Goal: Task Accomplishment & Management: Manage account settings

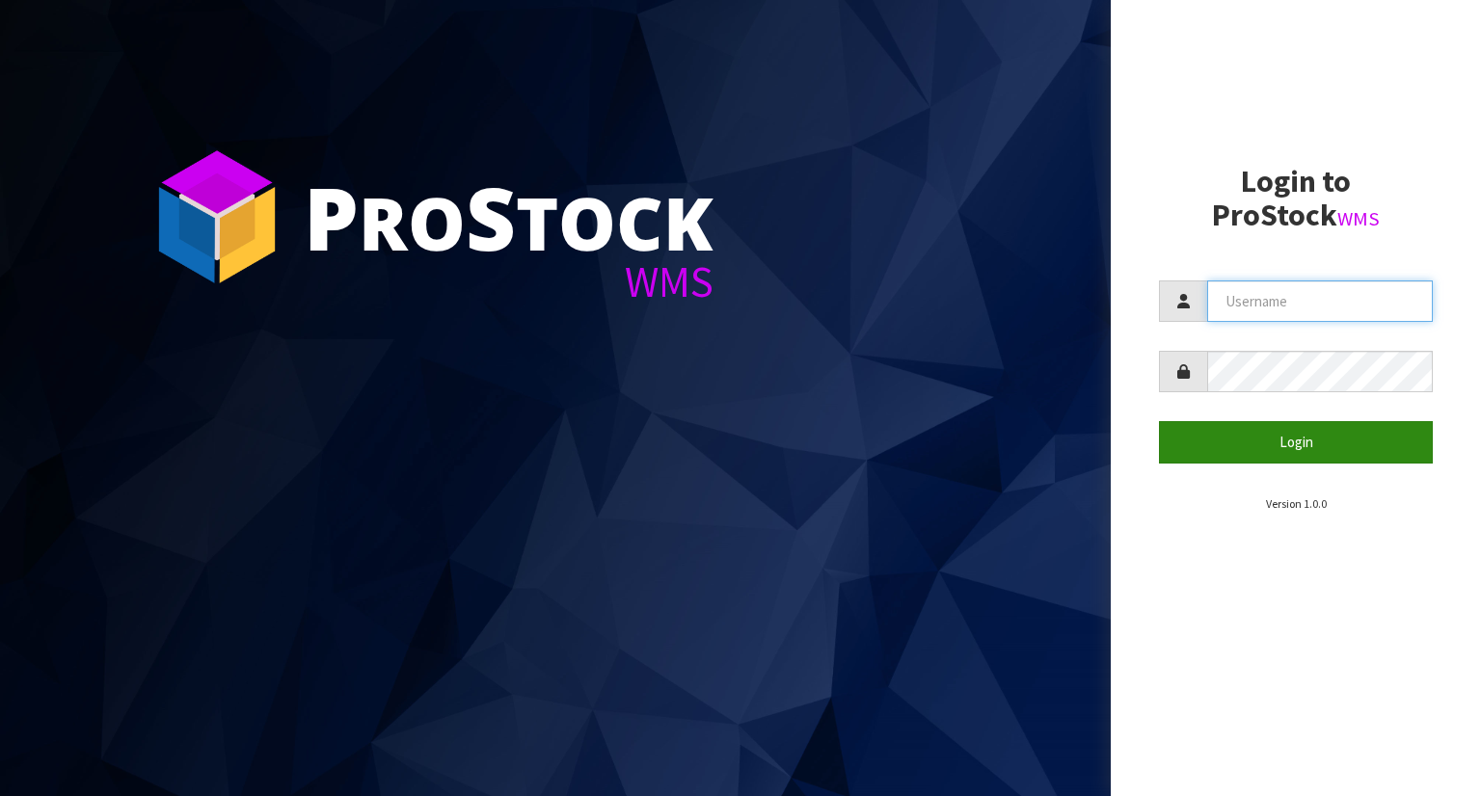
type input "YOURREFORMER"
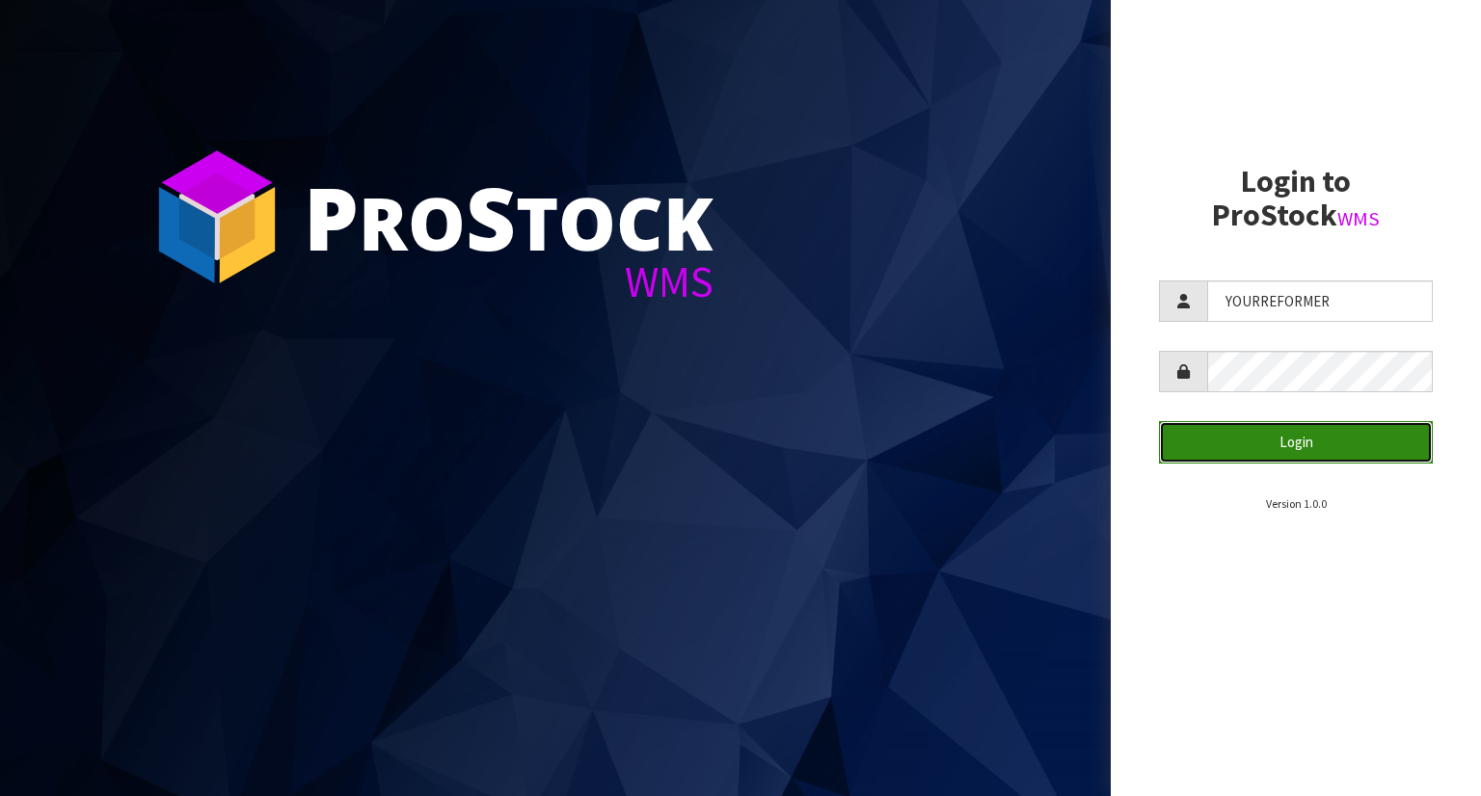
click at [1352, 434] on button "Login" at bounding box center [1296, 441] width 274 height 41
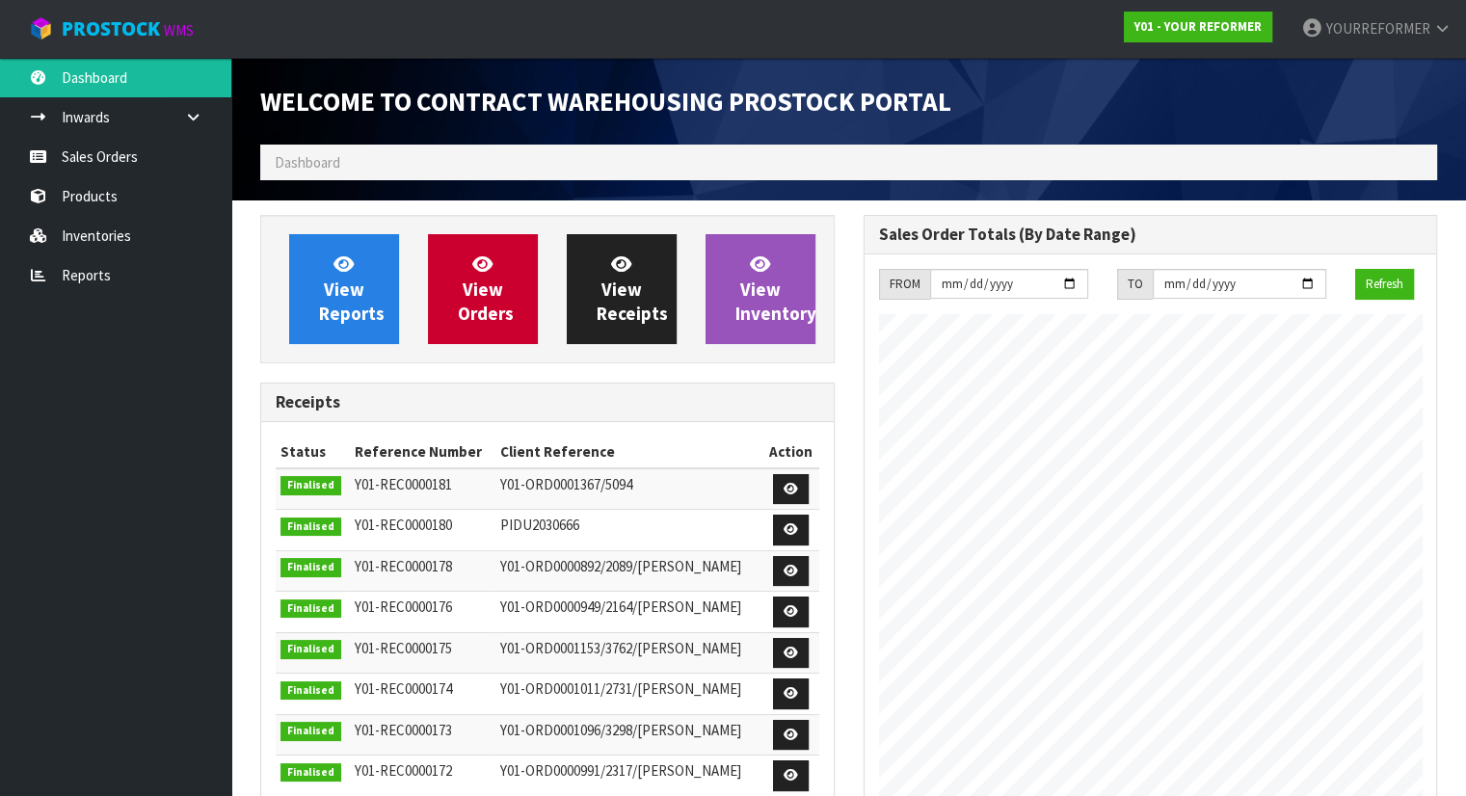
scroll to position [1065, 603]
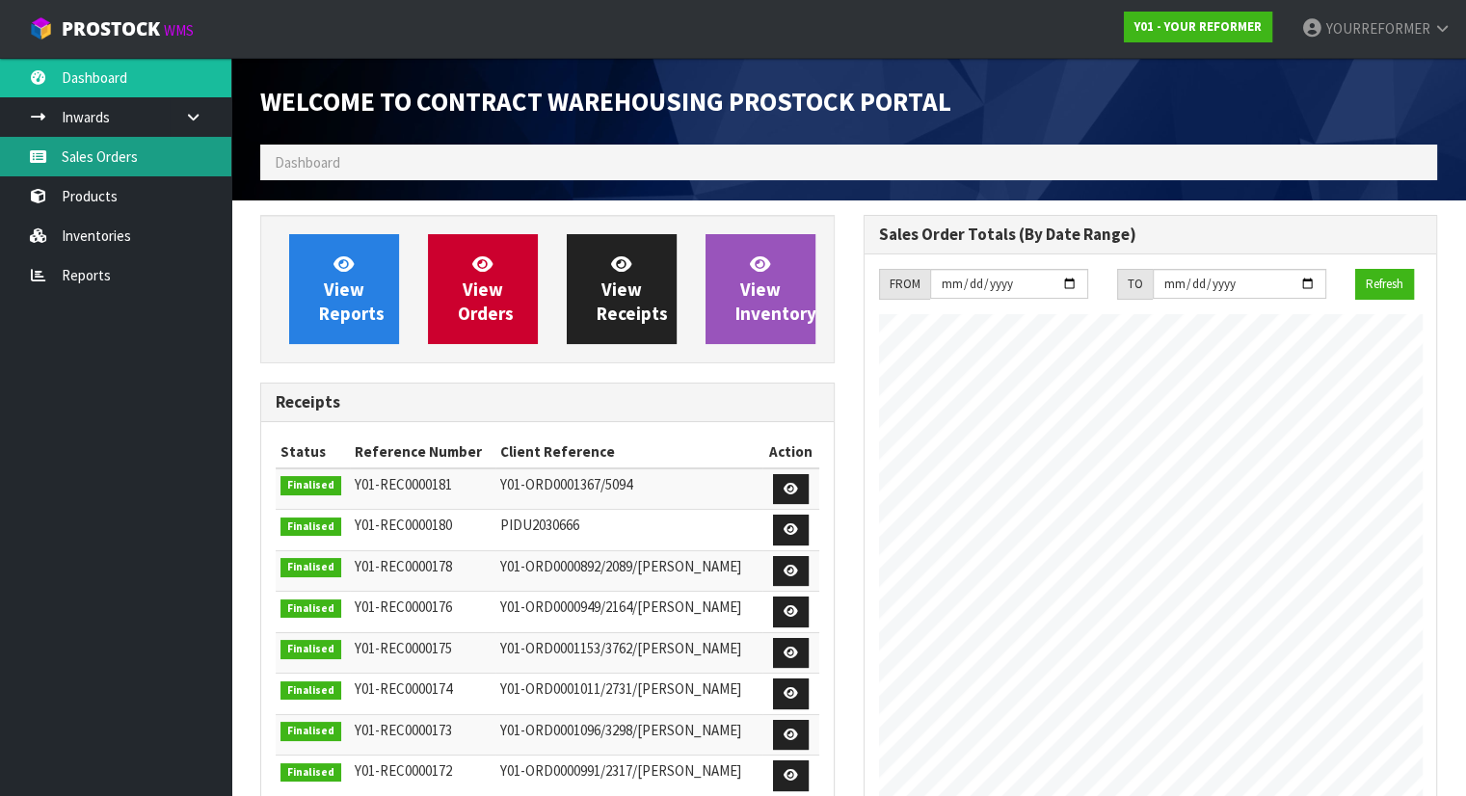
click at [123, 170] on link "Sales Orders" at bounding box center [115, 157] width 231 height 40
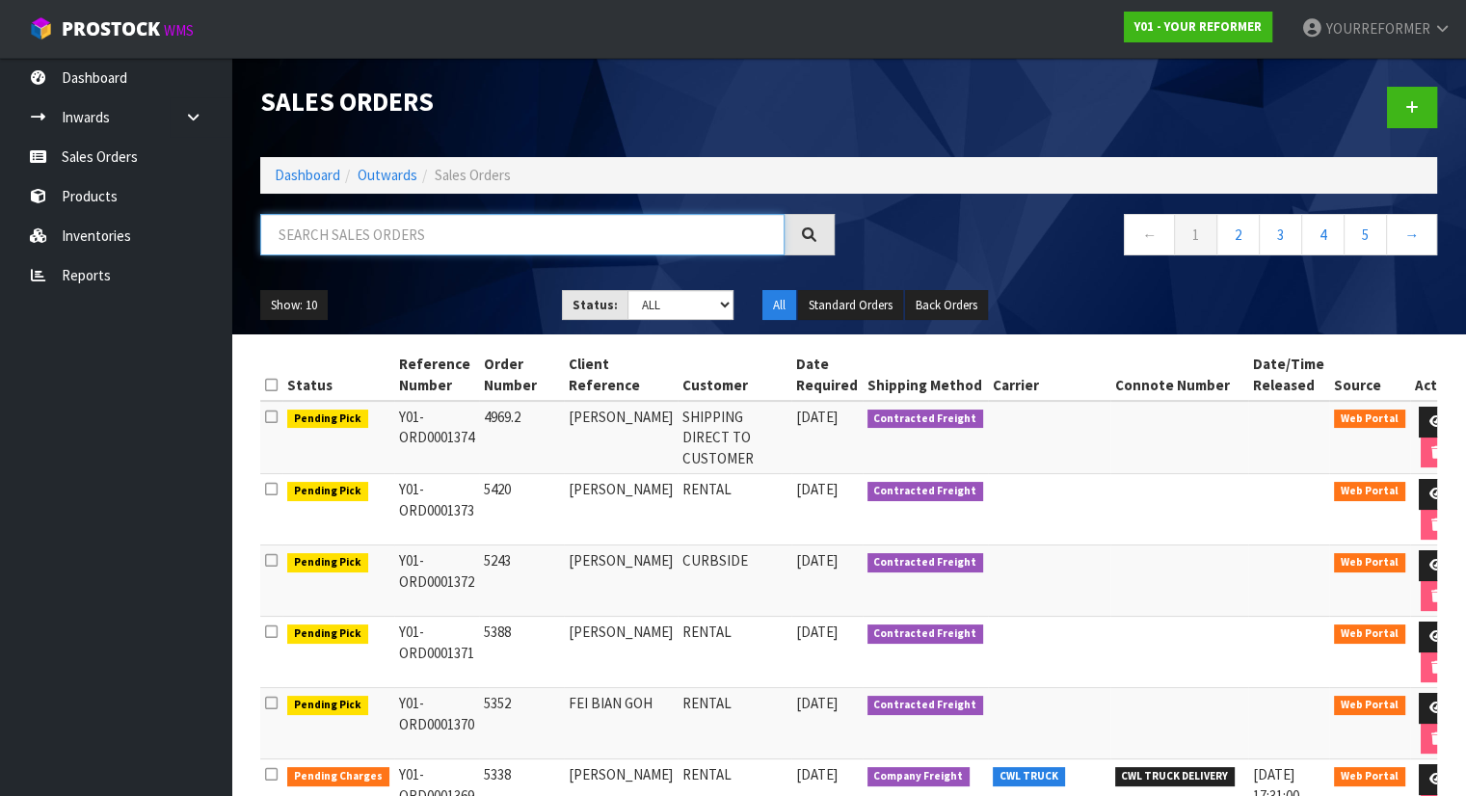
click at [336, 237] on input "text" at bounding box center [522, 234] width 524 height 41
paste input "y01-pic0001299"
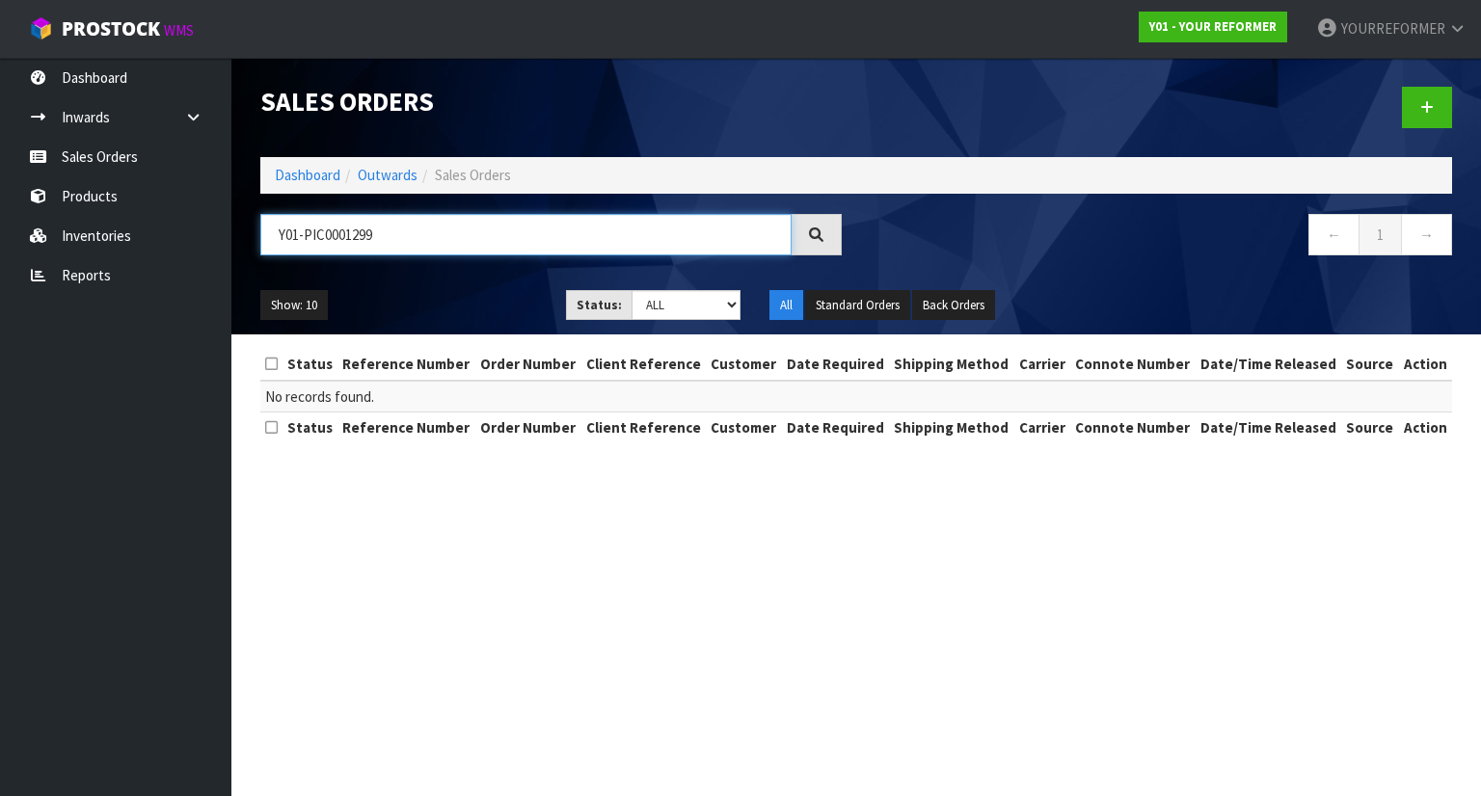
click at [277, 249] on input "Y01-PIC0001299" at bounding box center [525, 234] width 531 height 41
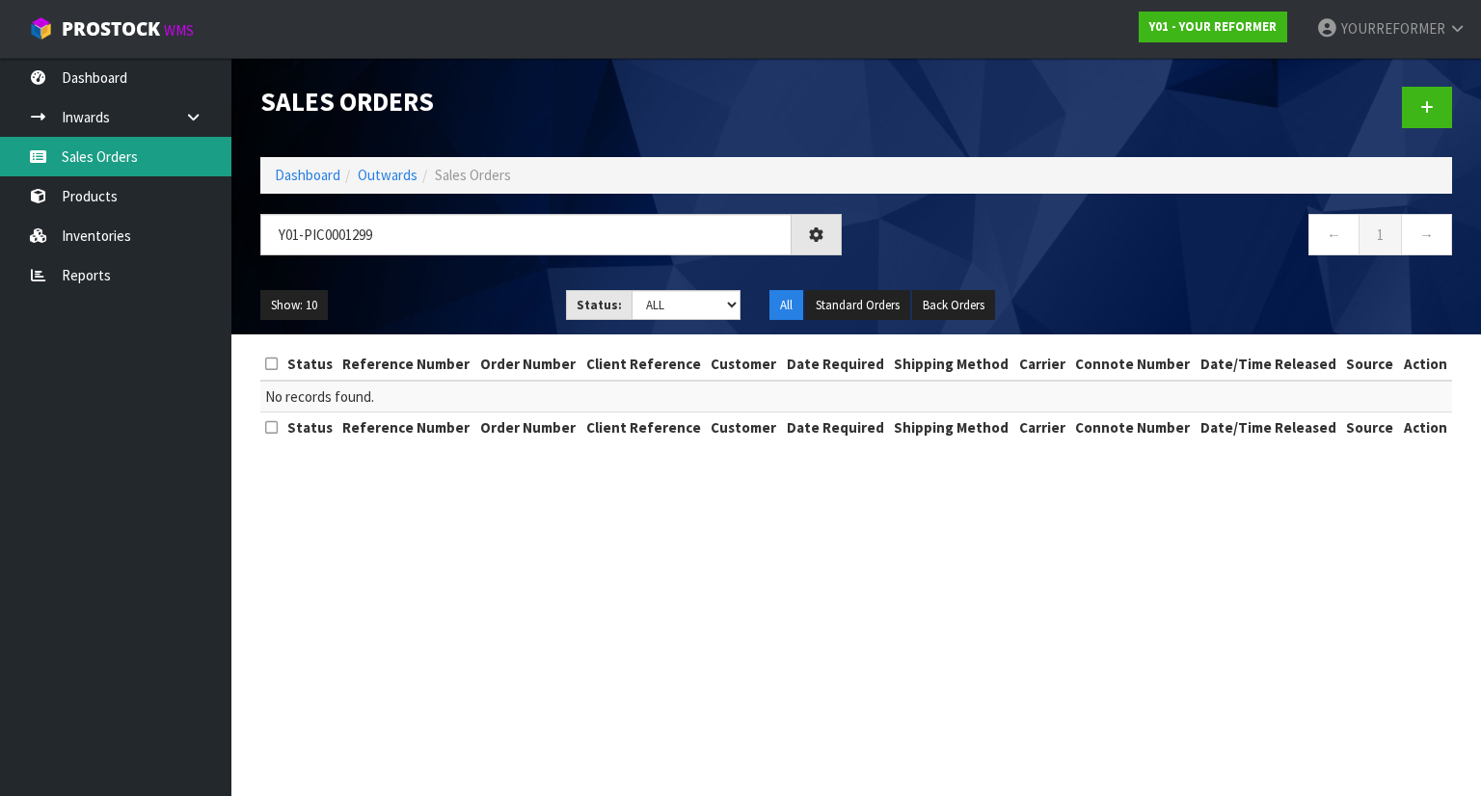
click at [132, 161] on link "Sales Orders" at bounding box center [115, 157] width 231 height 40
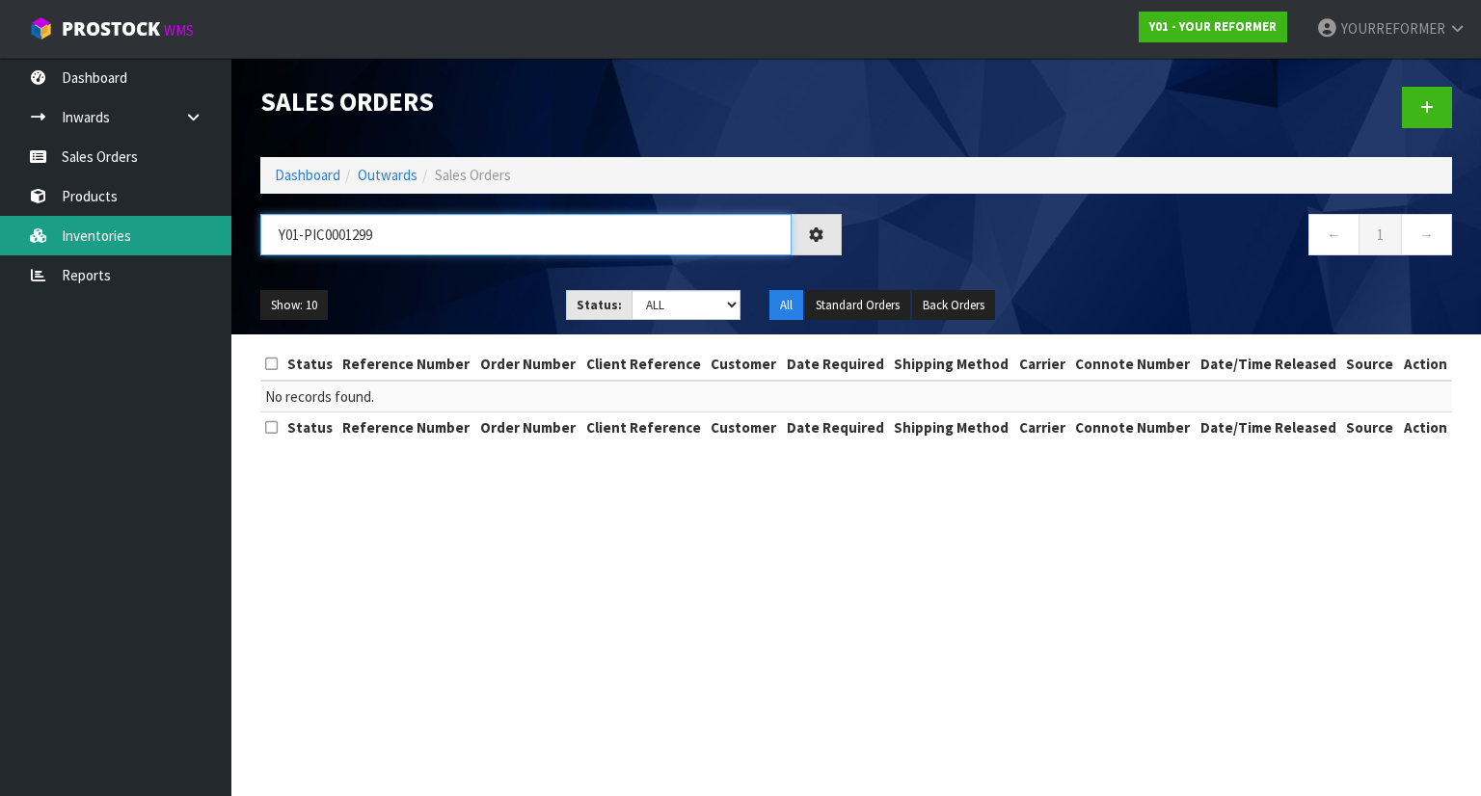
drag, startPoint x: 424, startPoint y: 243, endPoint x: 110, endPoint y: 245, distance: 314.3
click at [110, 245] on body "Toggle navigation ProStock WMS Y01 - YOUR REFORMER YOURREFORMER Logout Dashboar…" at bounding box center [740, 398] width 1481 height 796
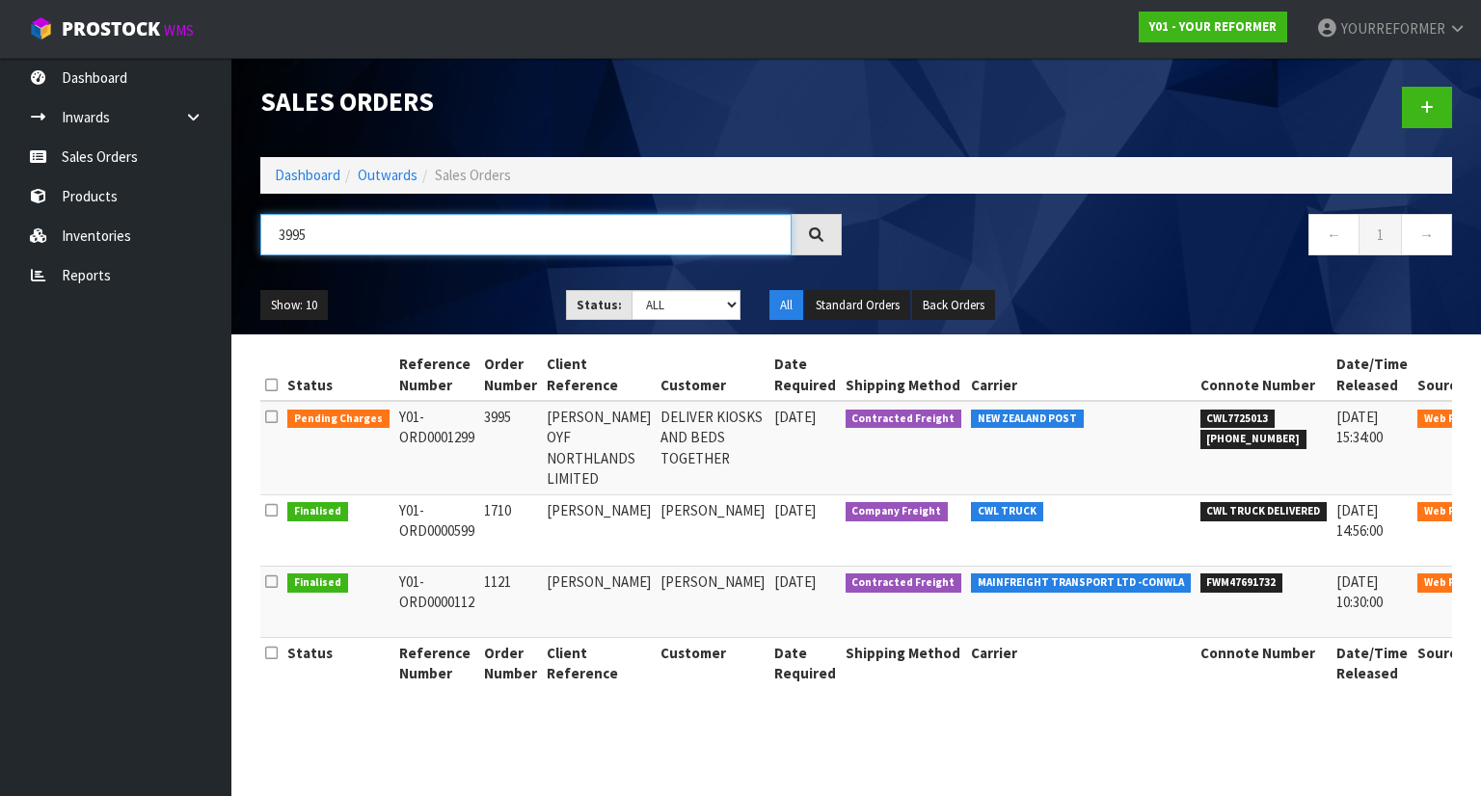
type input "3995"
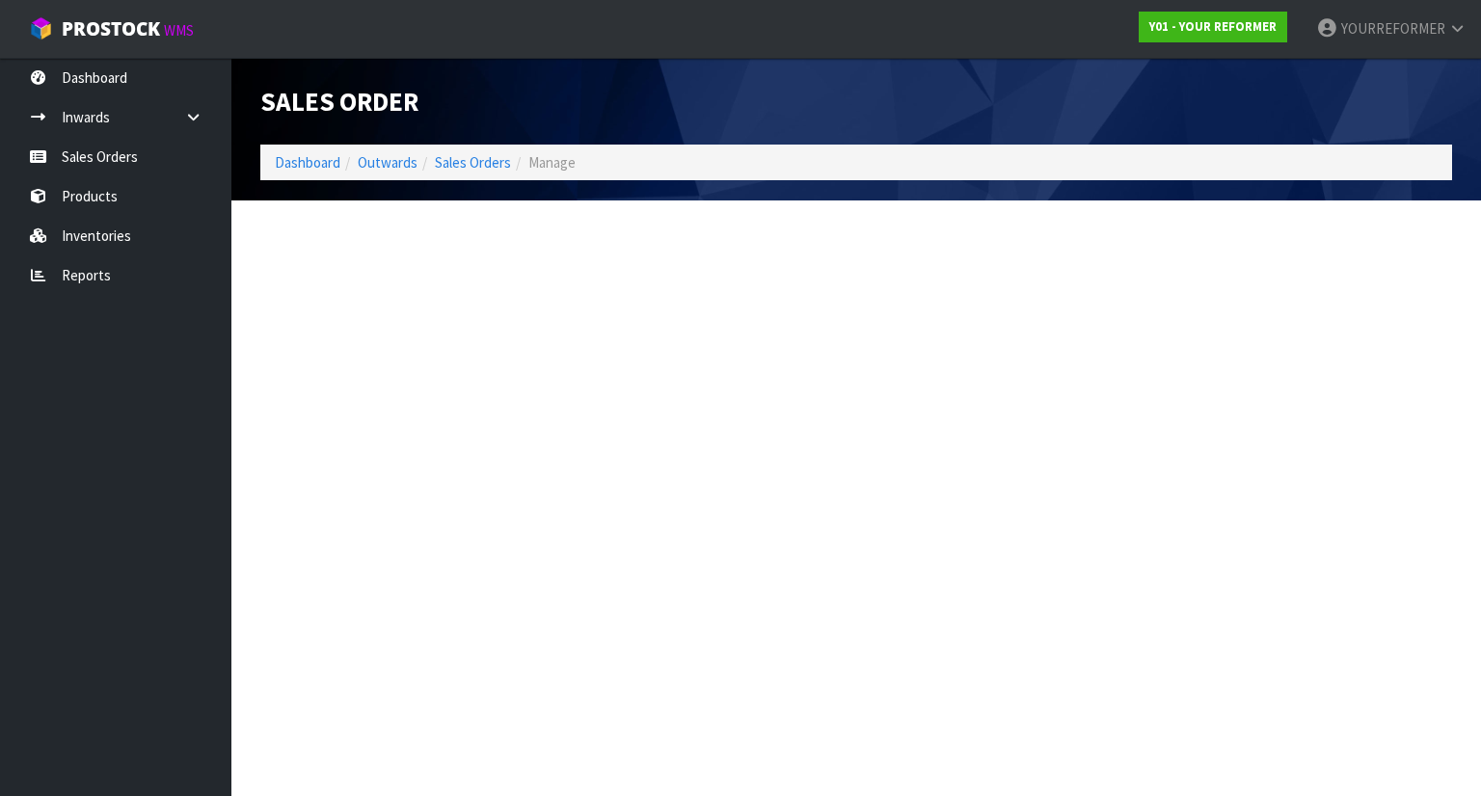
click at [1419, 415] on section "Edit Sales Order Dashboard Outwards Sales Orders Manage Sales Order Dashboard O…" at bounding box center [740, 398] width 1481 height 796
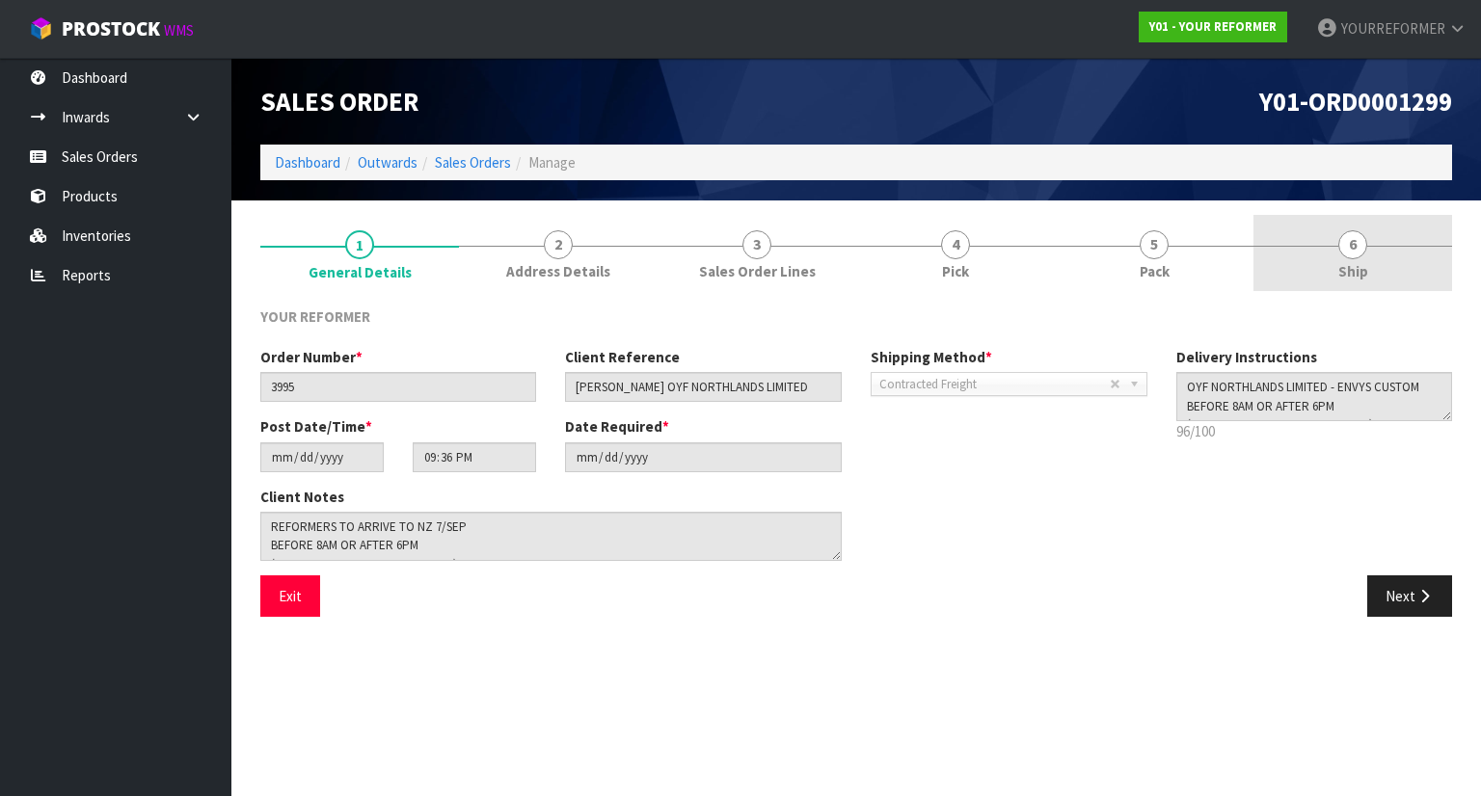
click at [1377, 277] on link "6 Ship" at bounding box center [1352, 253] width 199 height 76
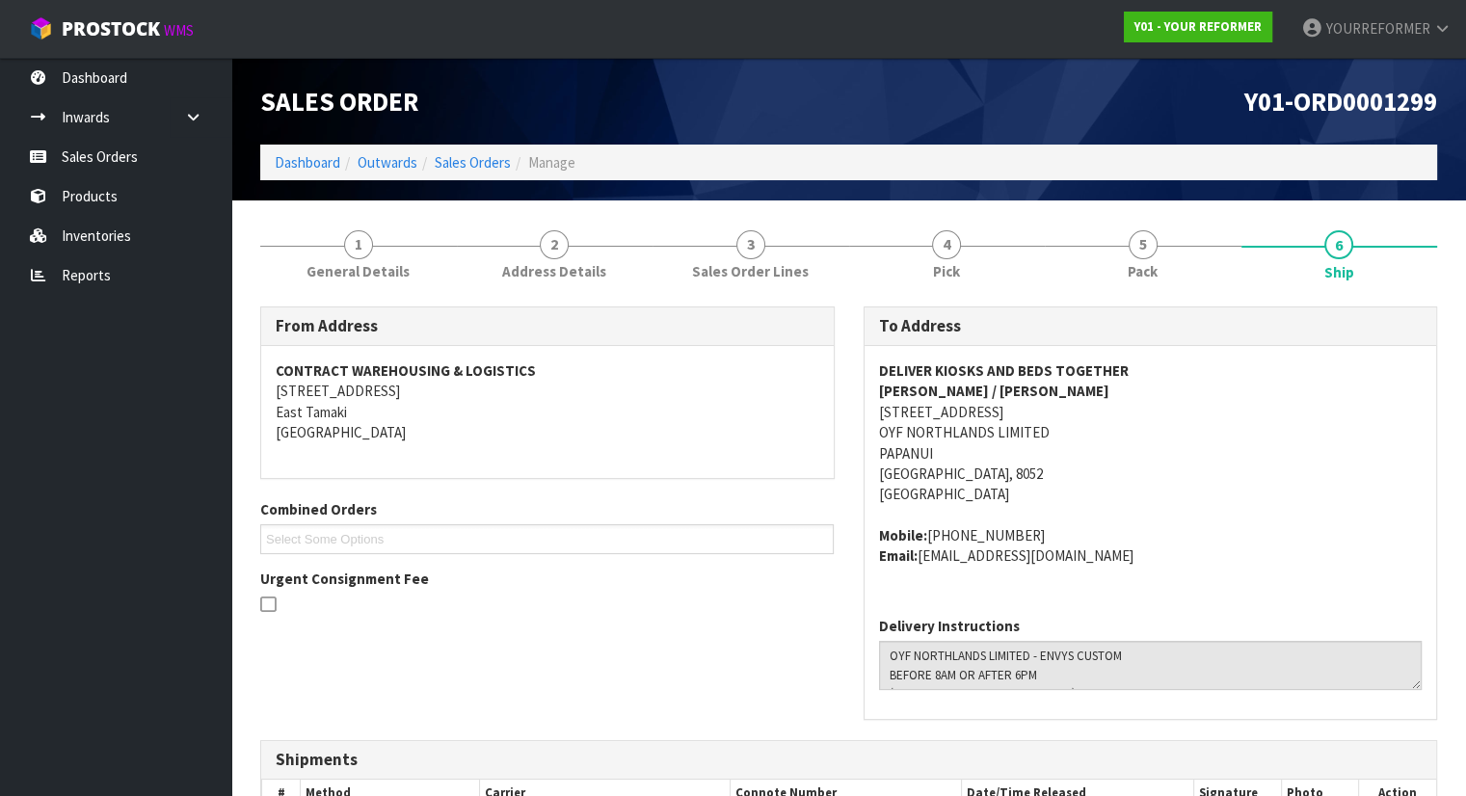
scroll to position [388, 0]
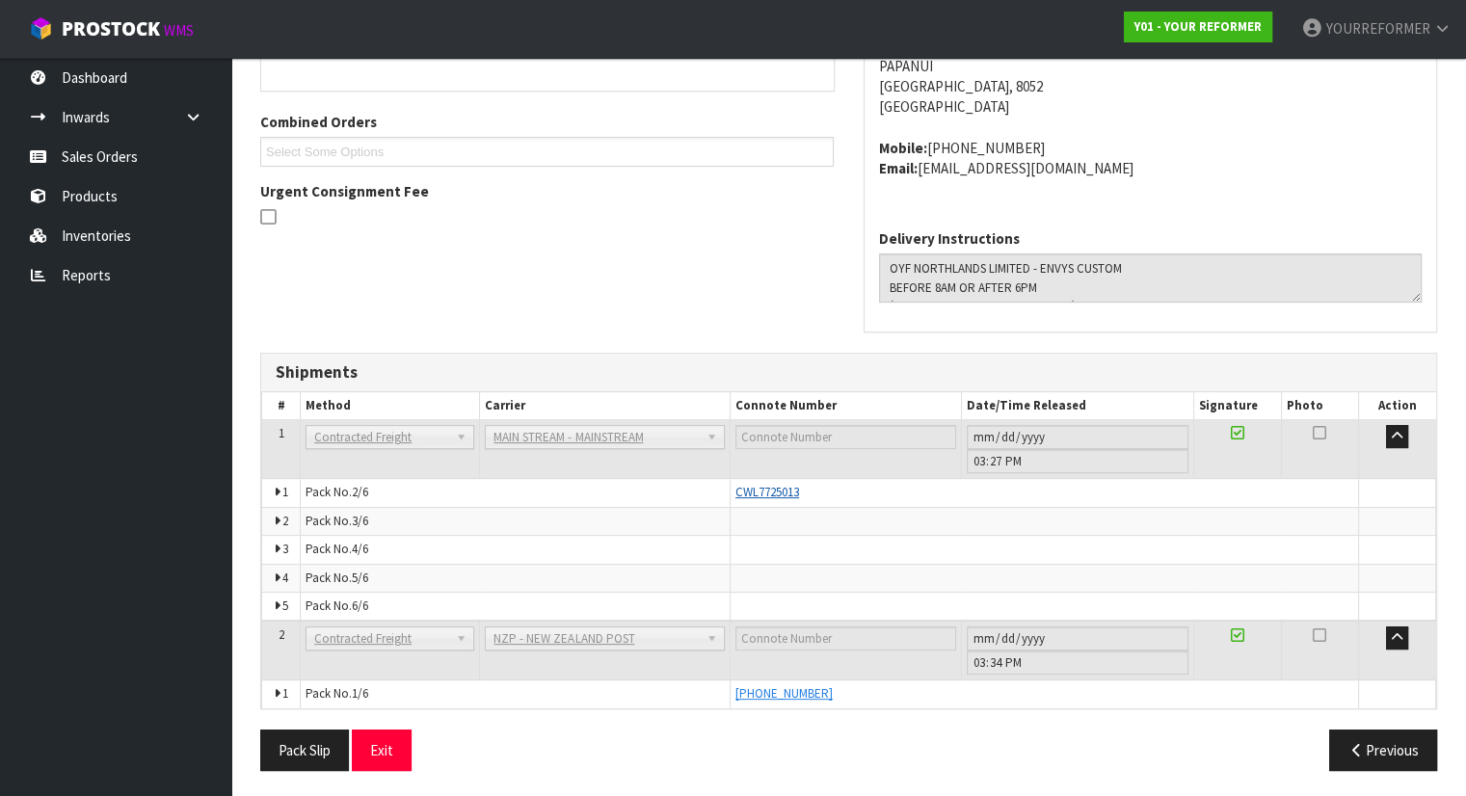
click at [782, 490] on span "CWL7725013" at bounding box center [768, 492] width 64 height 16
click at [752, 487] on span "CWL7725013" at bounding box center [768, 492] width 64 height 16
click at [750, 491] on span "CWL7725013" at bounding box center [768, 492] width 64 height 16
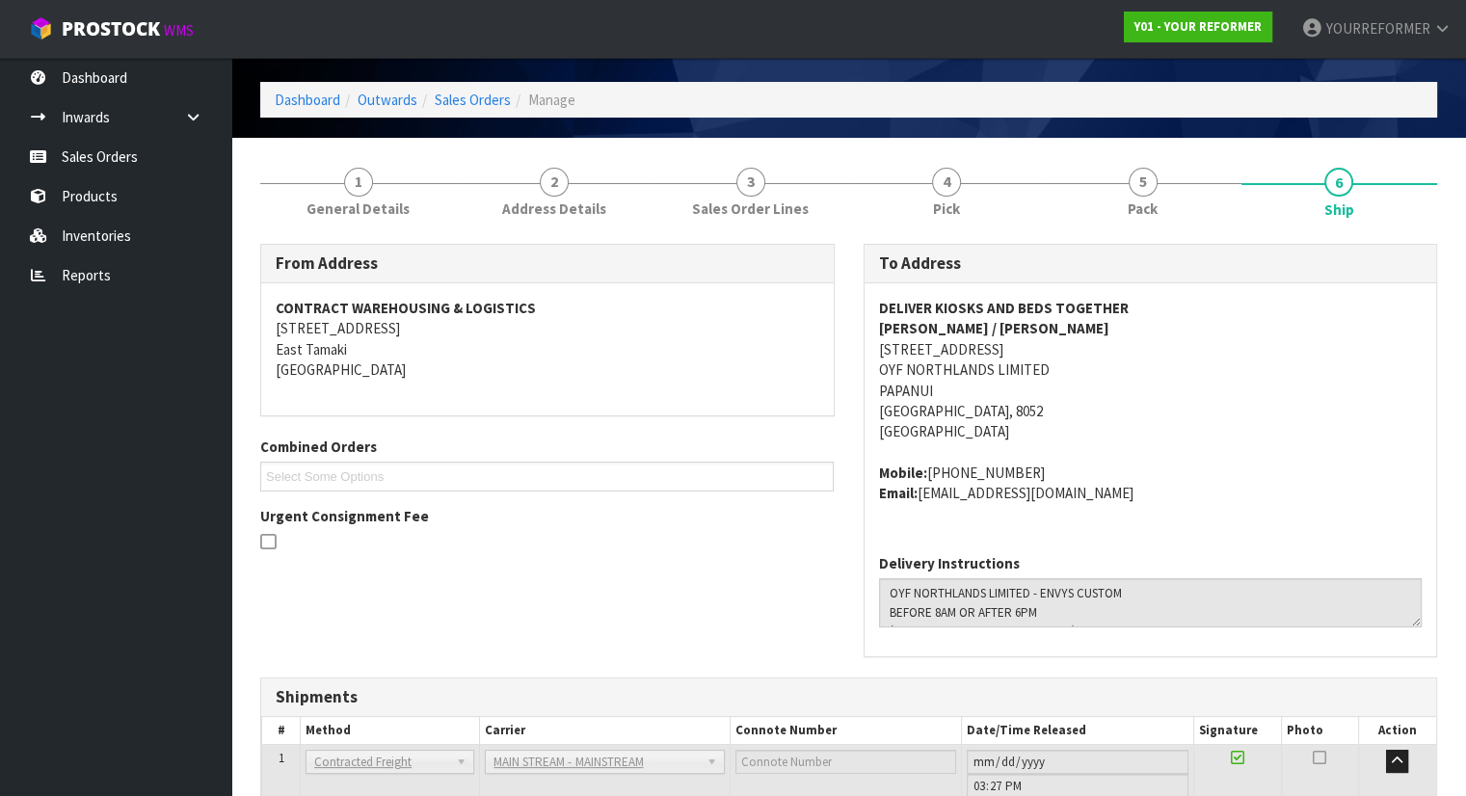
scroll to position [0, 0]
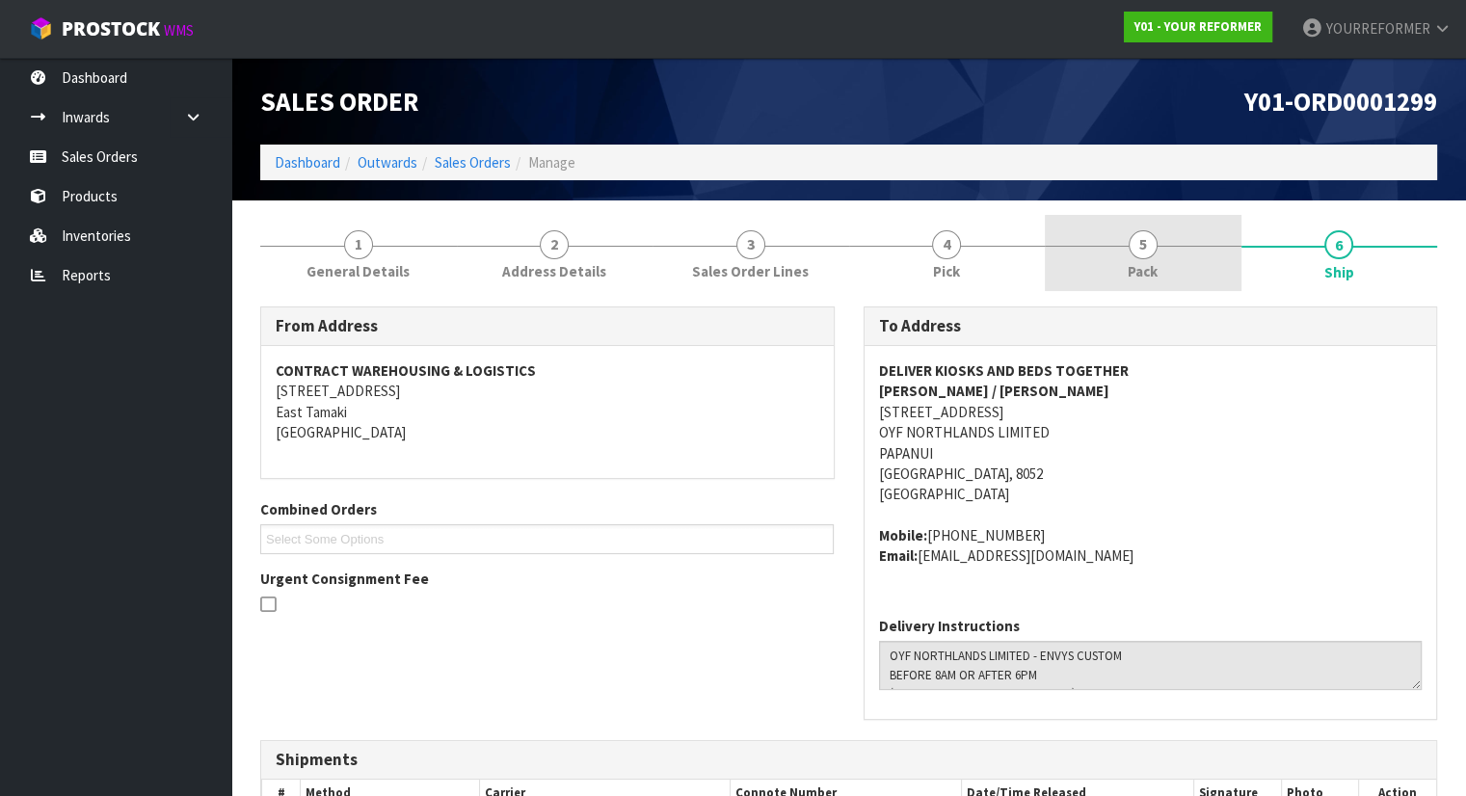
click at [1159, 256] on link "5 Pack" at bounding box center [1143, 253] width 197 height 76
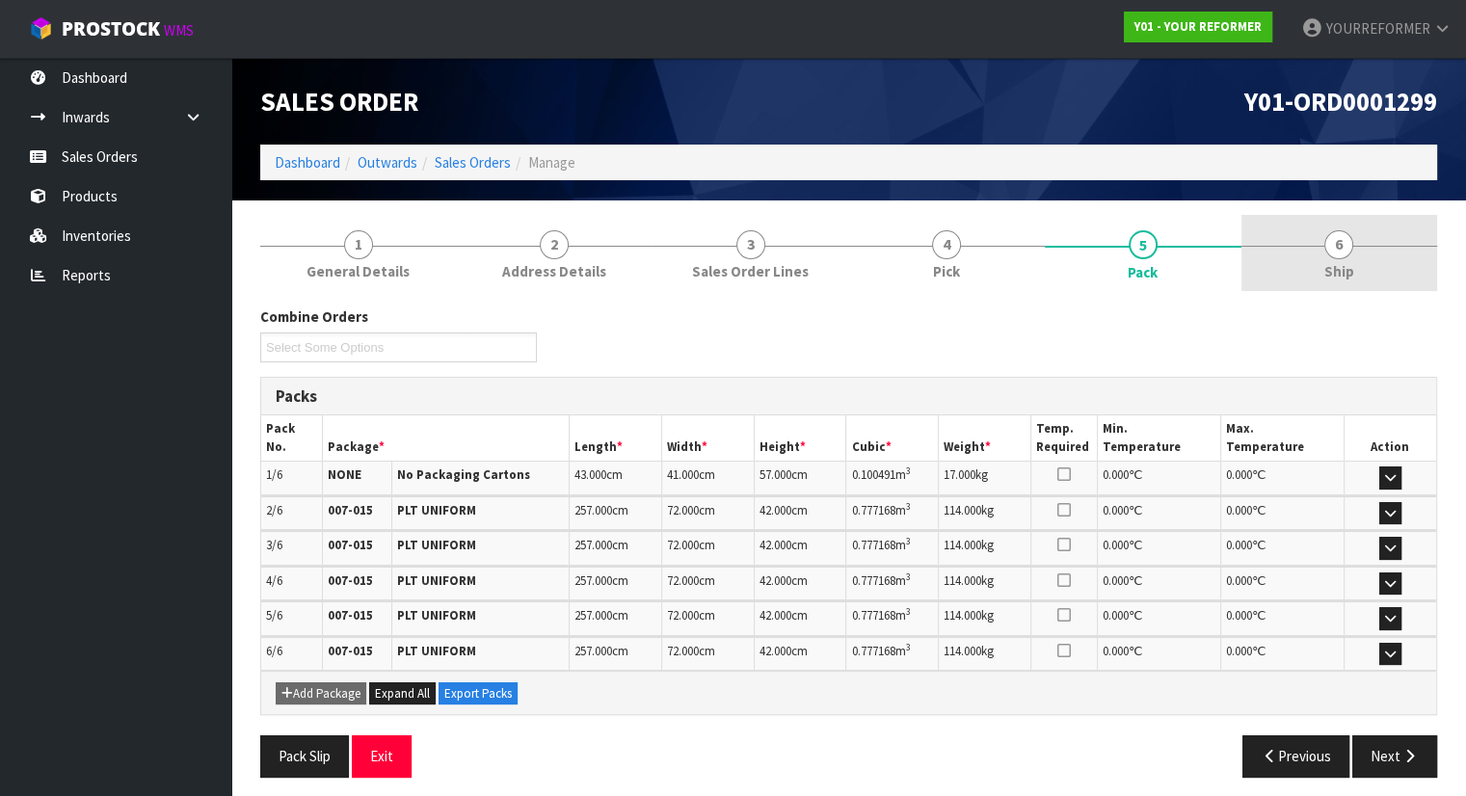
click at [1370, 219] on link "6 Ship" at bounding box center [1340, 253] width 197 height 76
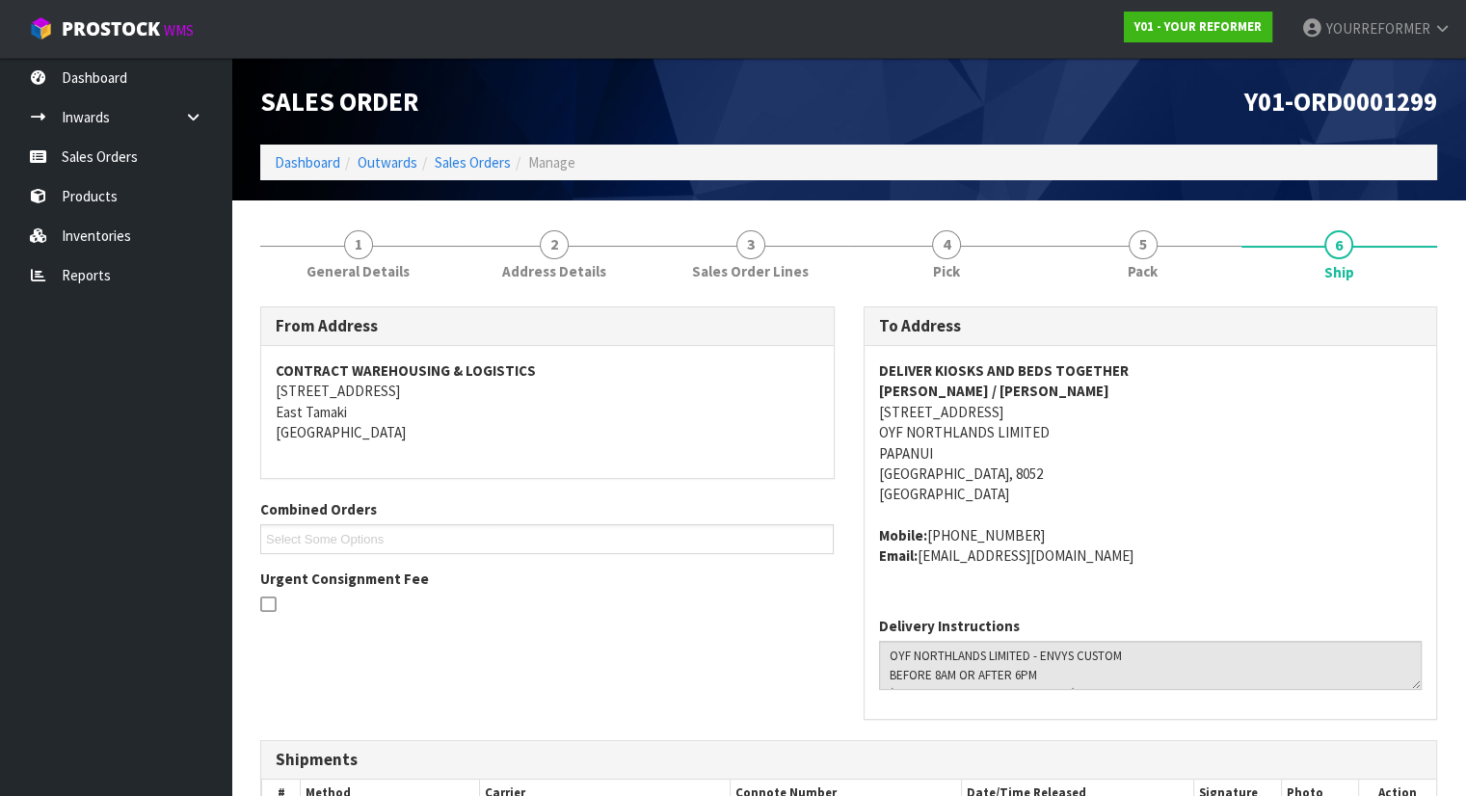
scroll to position [388, 0]
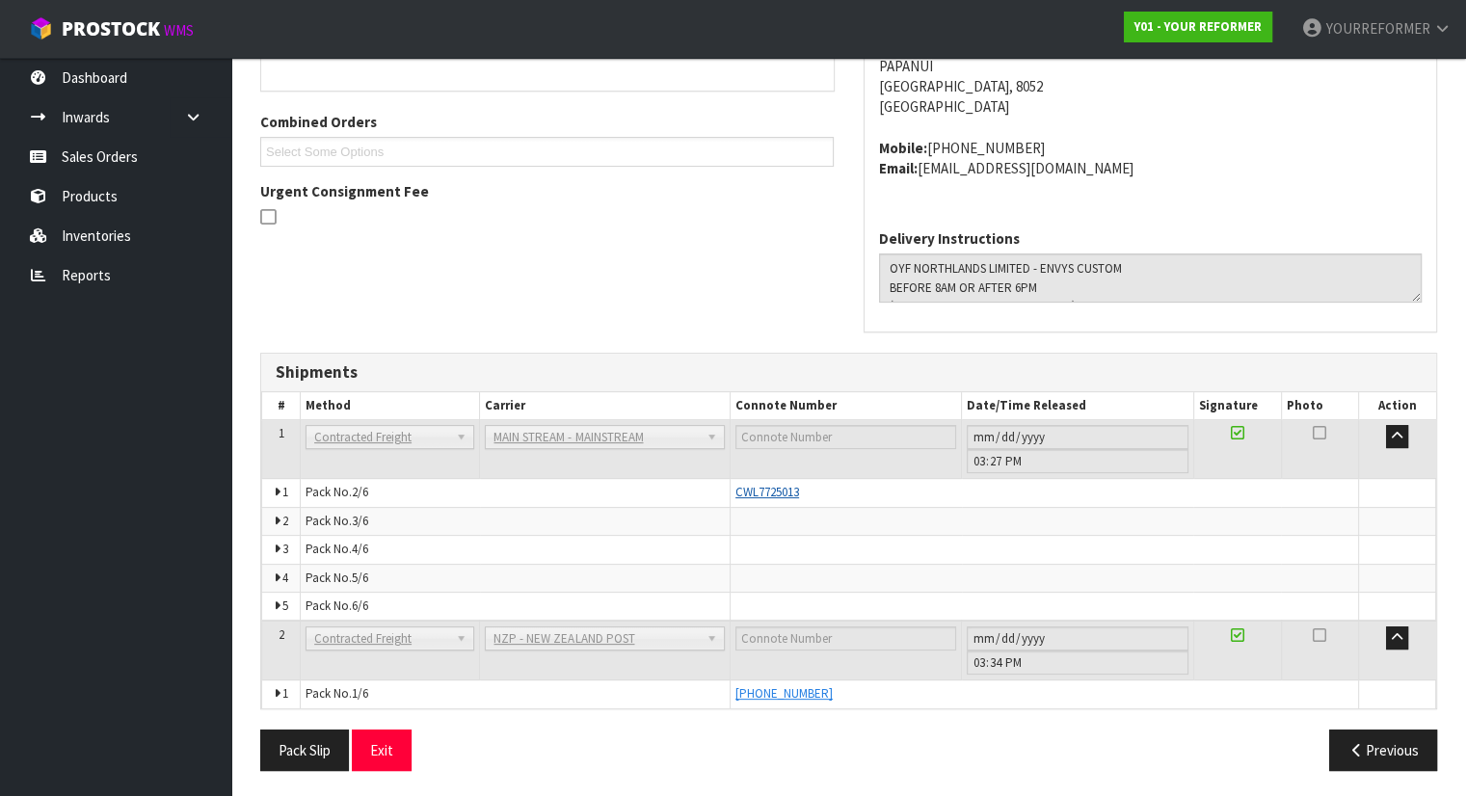
click at [746, 493] on span "CWL7725013" at bounding box center [768, 492] width 64 height 16
click at [731, 486] on td "Pack No. 2/6" at bounding box center [516, 493] width 430 height 28
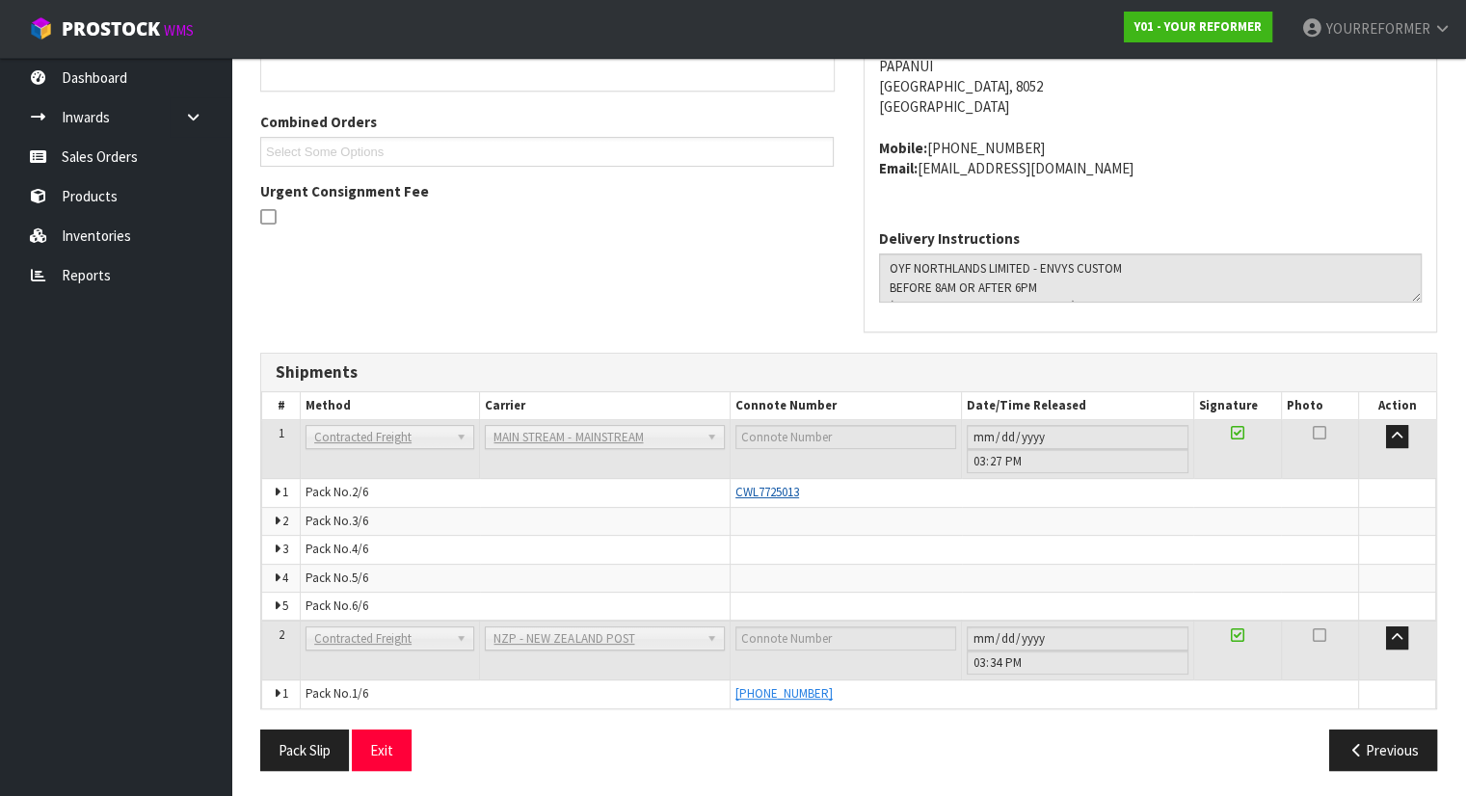
click at [799, 492] on span "CWL7725013" at bounding box center [768, 492] width 64 height 16
drag, startPoint x: 802, startPoint y: 492, endPoint x: 736, endPoint y: 502, distance: 67.4
click at [736, 502] on td "CWL7725013" at bounding box center [1045, 493] width 629 height 28
copy span "CWL7725013"
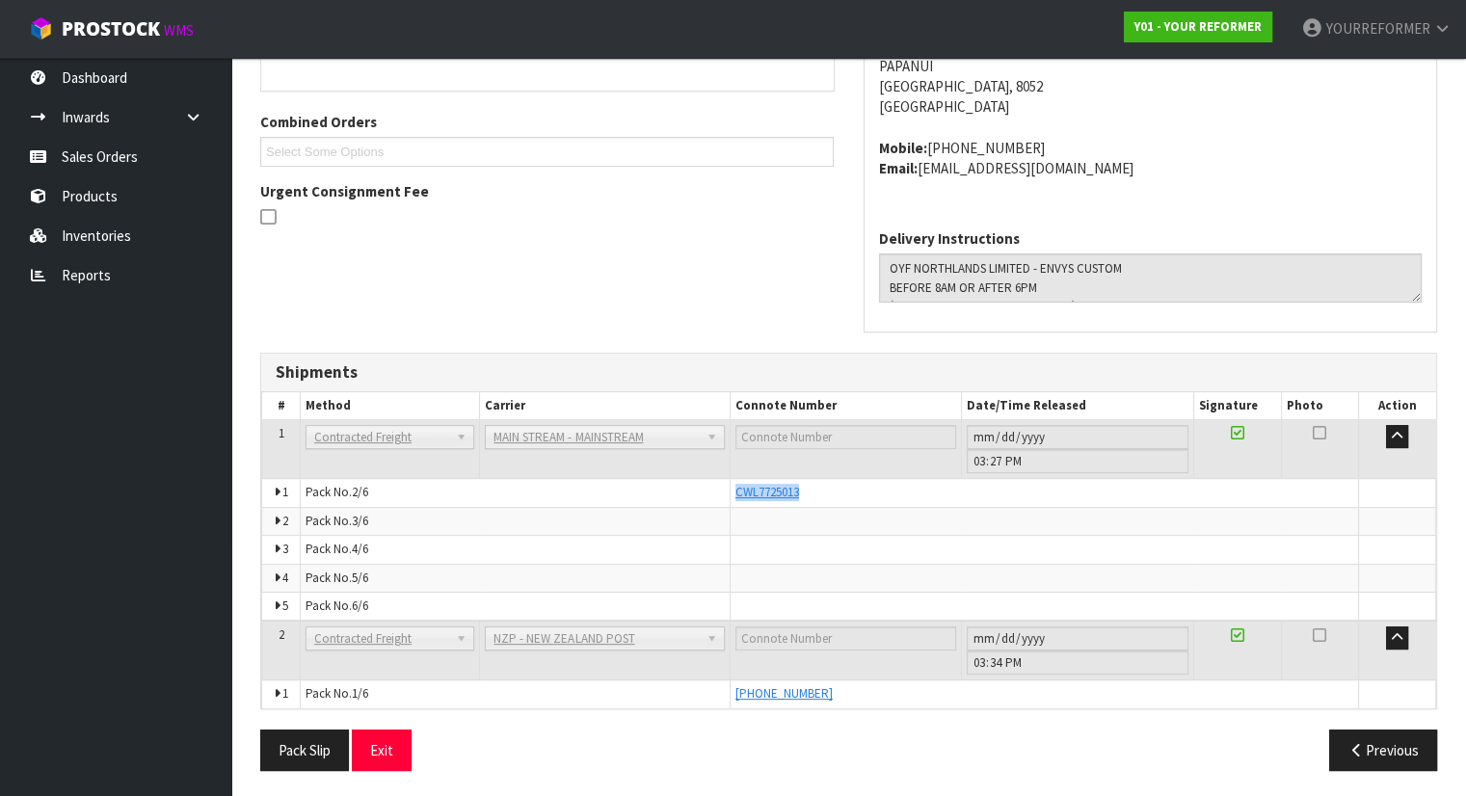
scroll to position [0, 0]
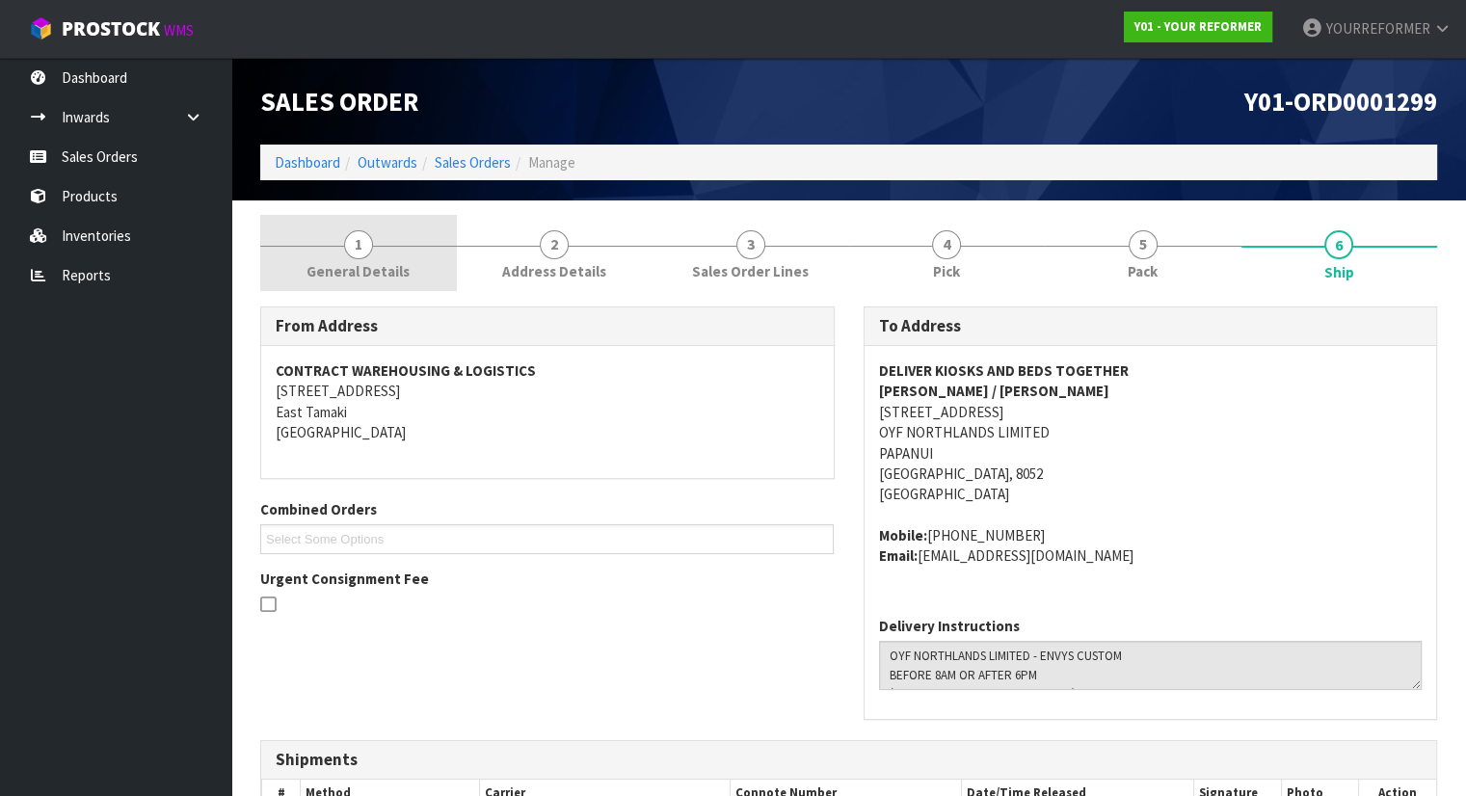
click at [374, 261] on span "General Details" at bounding box center [358, 271] width 103 height 20
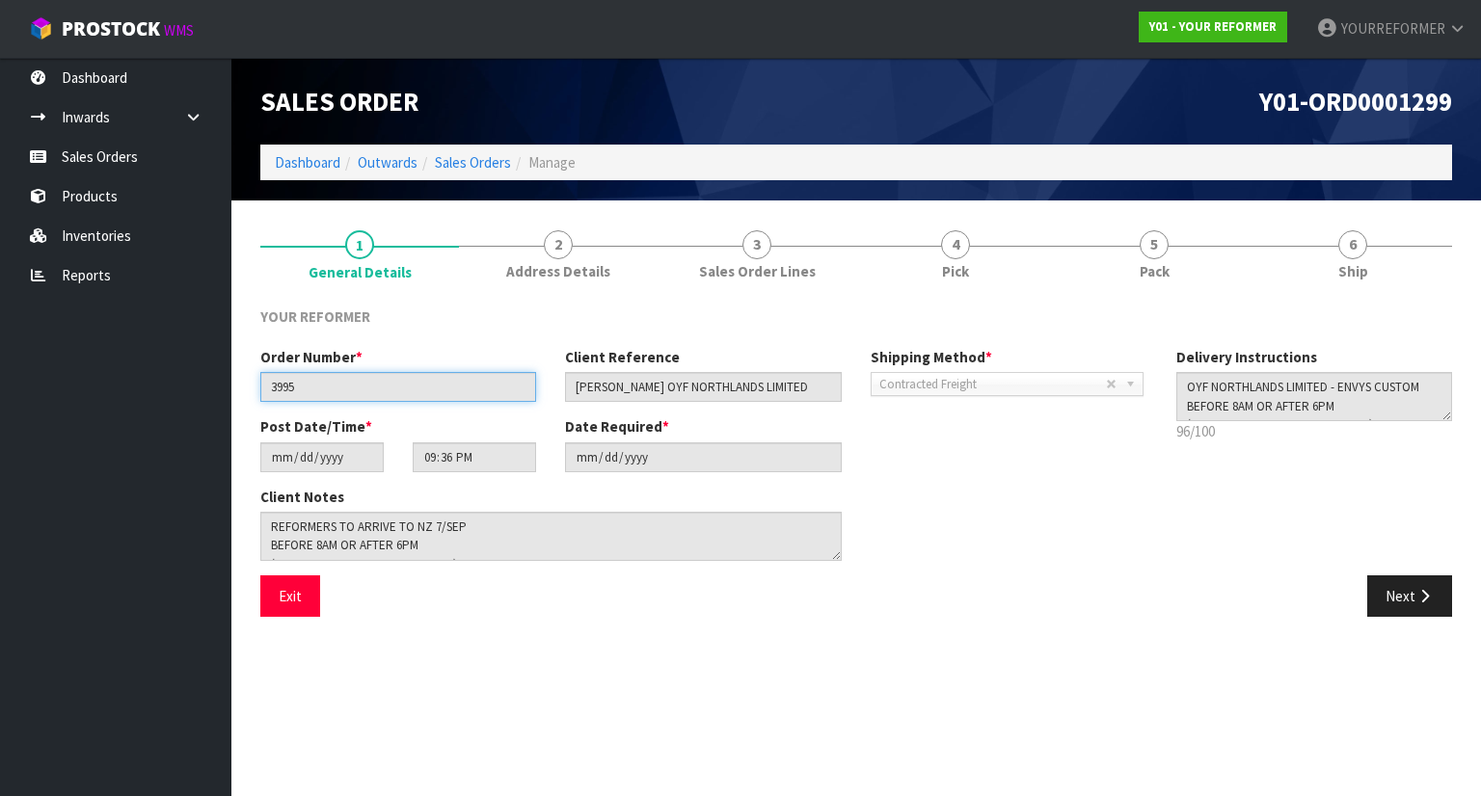
drag, startPoint x: 329, startPoint y: 398, endPoint x: 167, endPoint y: 362, distance: 165.8
click at [167, 362] on body "Toggle navigation ProStock WMS Y01 - YOUR REFORMER YOURREFORMER Logout Dashboar…" at bounding box center [740, 398] width 1481 height 796
click at [1371, 300] on div "YOUR REFORMER Order Number * 3995 Client Reference [PERSON_NAME] OYF NORTHLANDS…" at bounding box center [856, 461] width 1192 height 339
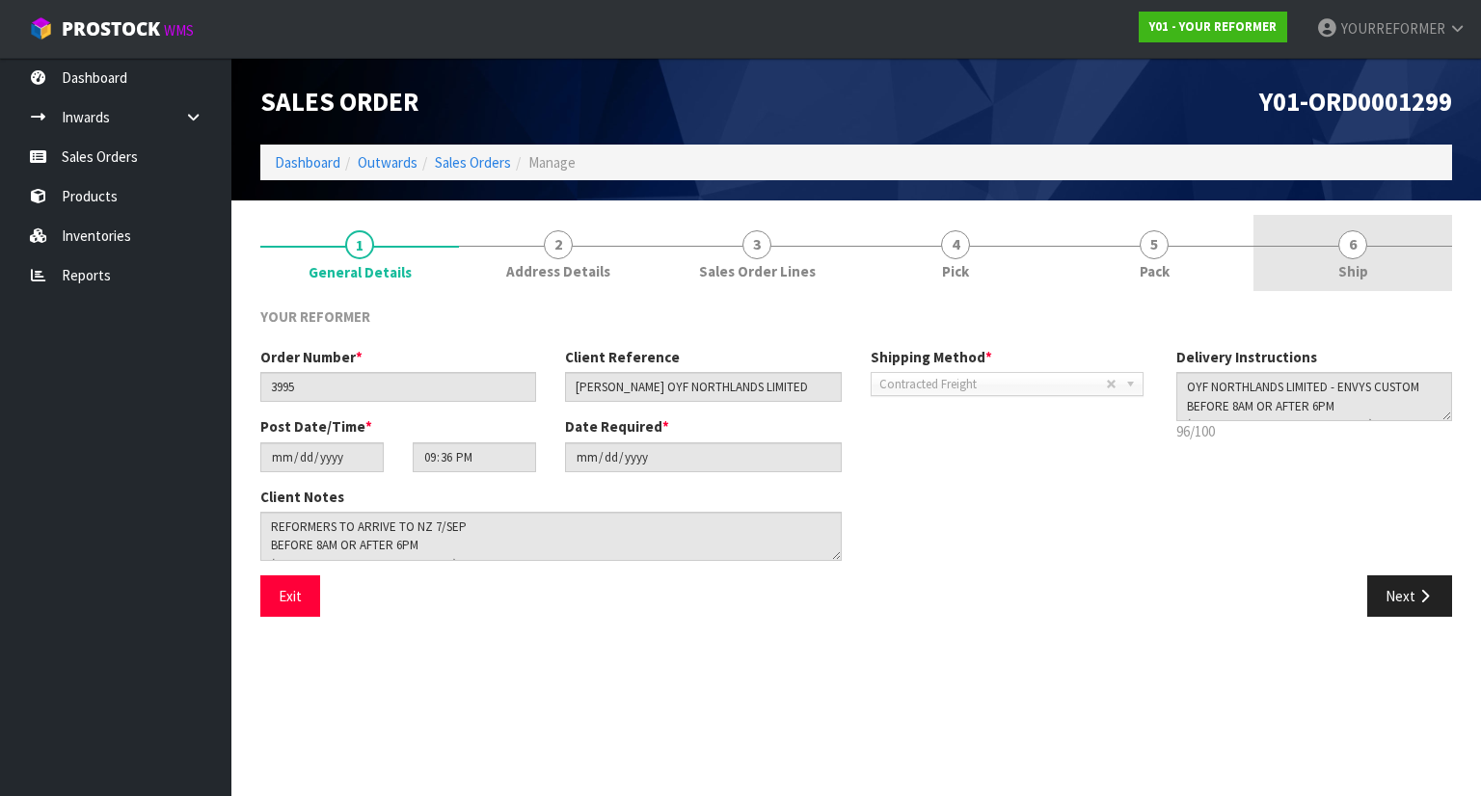
click at [1350, 259] on link "6 Ship" at bounding box center [1352, 253] width 199 height 76
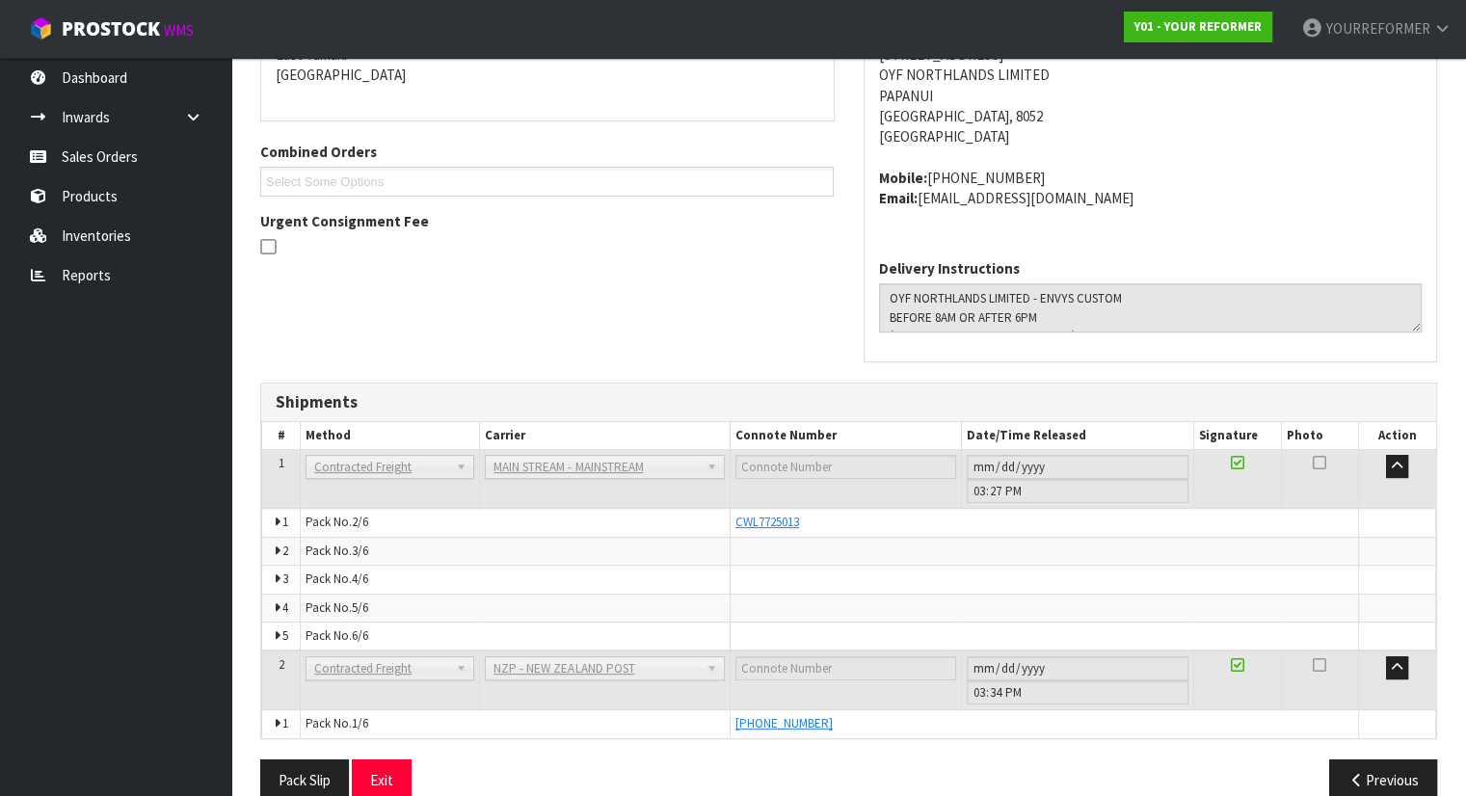
scroll to position [388, 0]
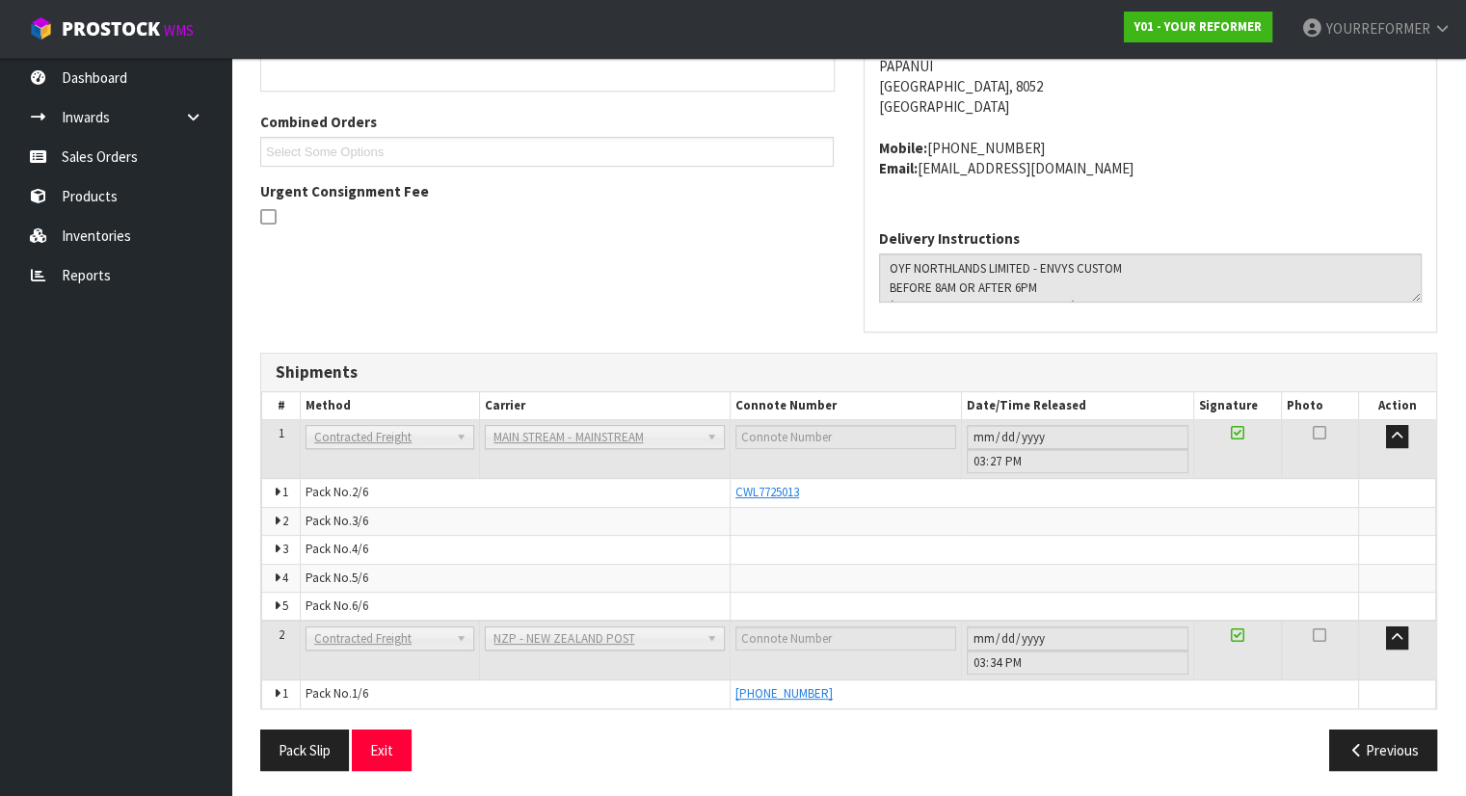
click at [771, 474] on td at bounding box center [846, 449] width 231 height 59
click at [1315, 490] on div "CWL7725013" at bounding box center [1045, 492] width 618 height 17
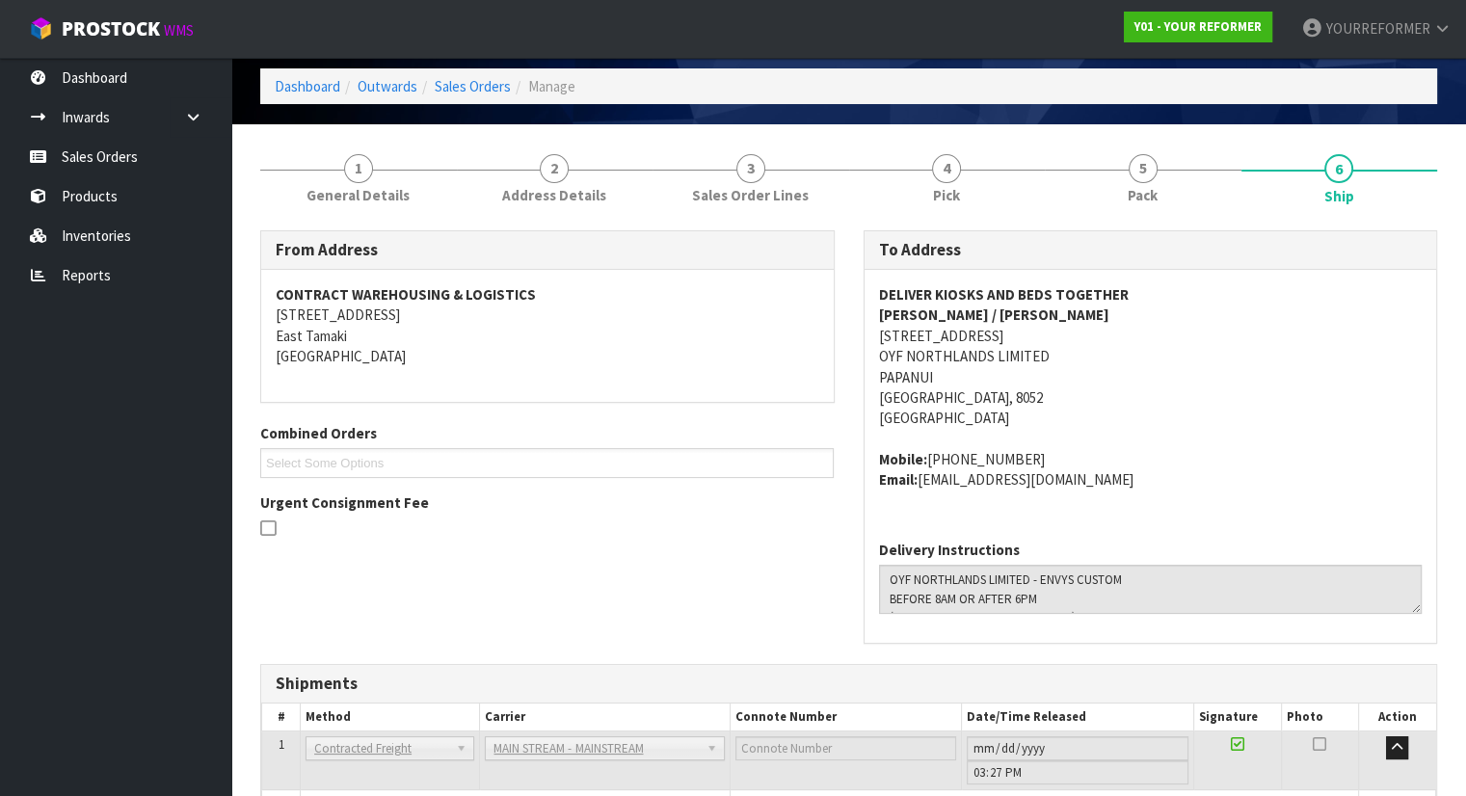
scroll to position [0, 0]
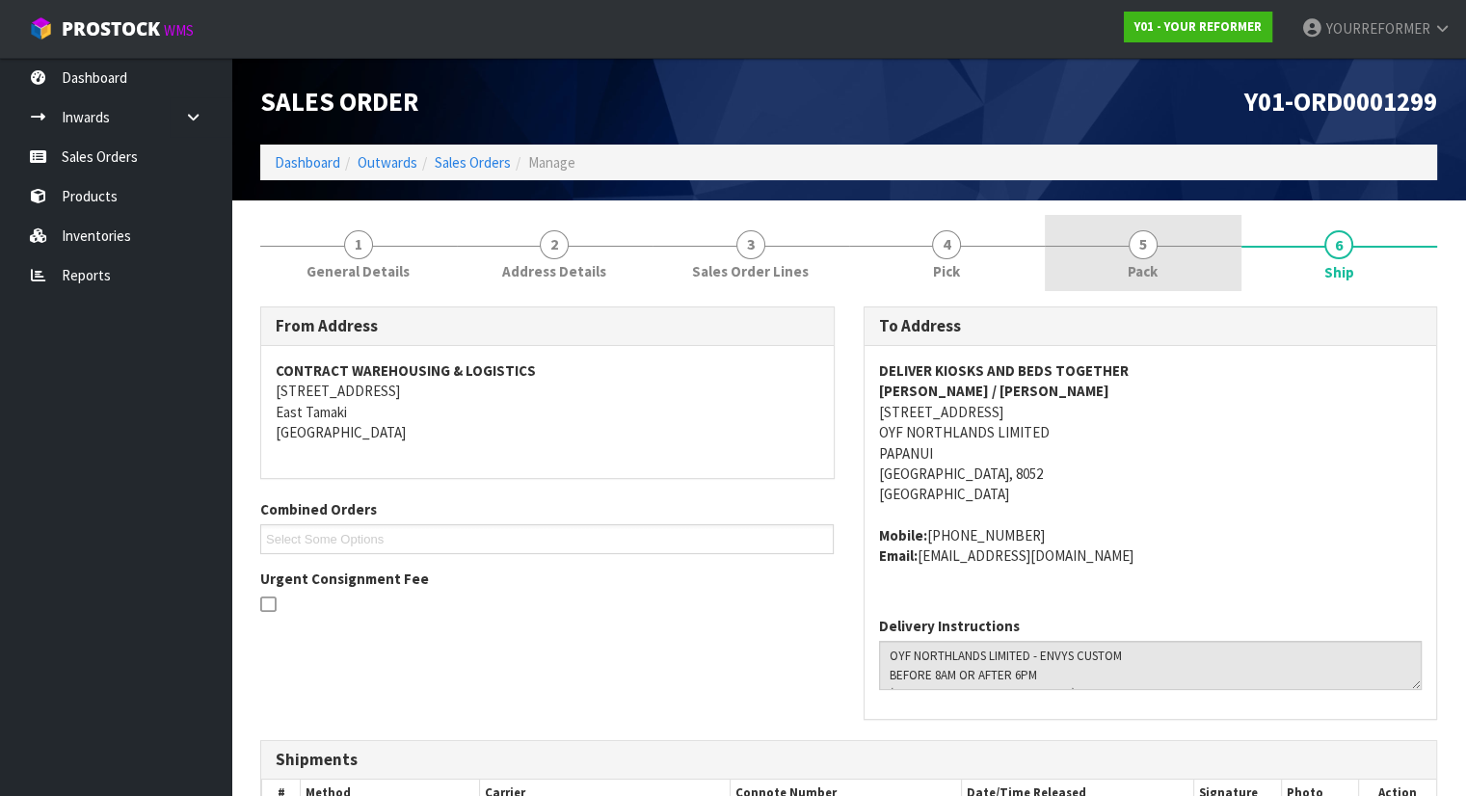
click at [1153, 287] on link "5 Pack" at bounding box center [1143, 253] width 197 height 76
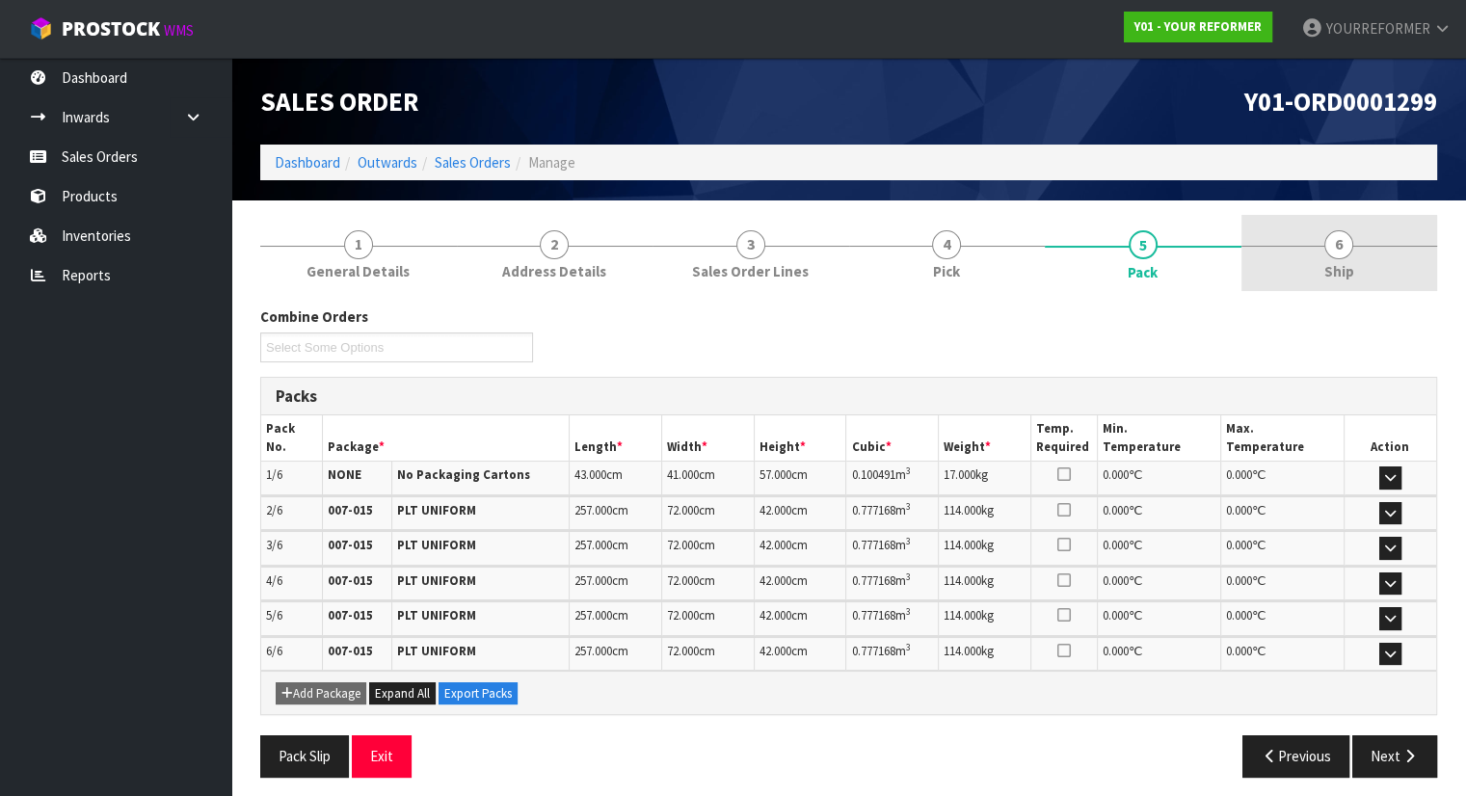
click at [1347, 275] on span "Ship" at bounding box center [1340, 271] width 30 height 20
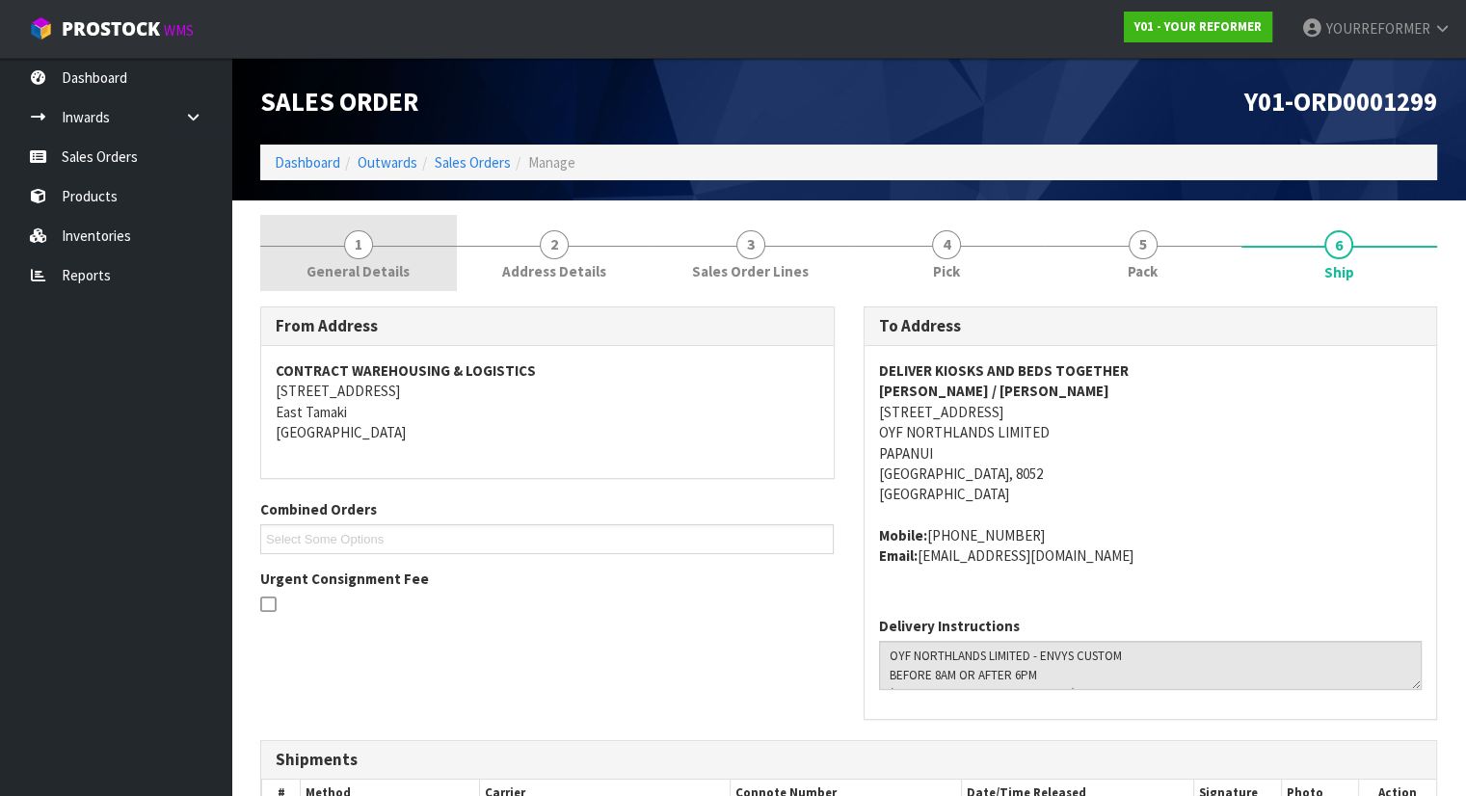
click at [369, 267] on span "General Details" at bounding box center [358, 271] width 103 height 20
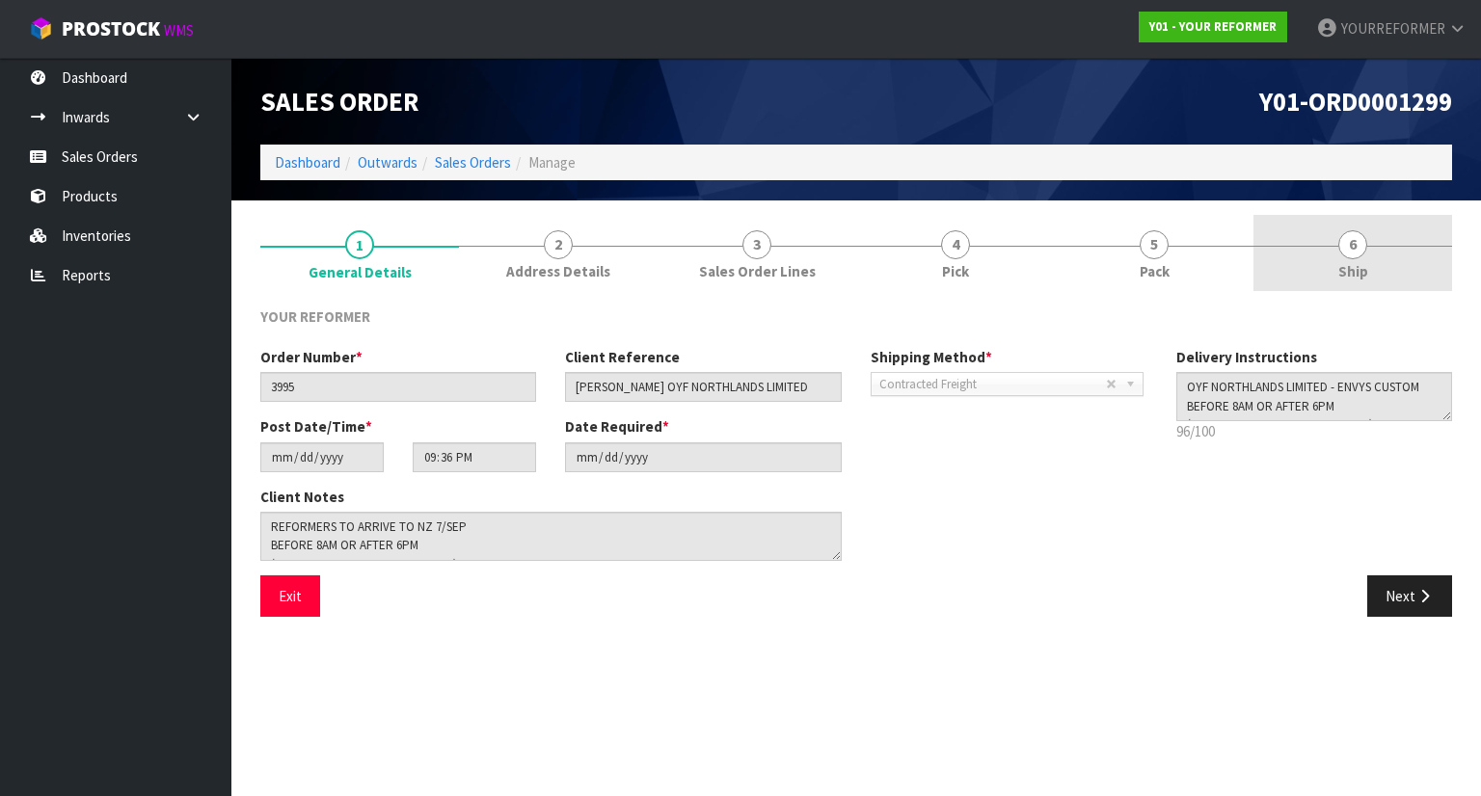
click at [1349, 248] on span "6" at bounding box center [1352, 244] width 29 height 29
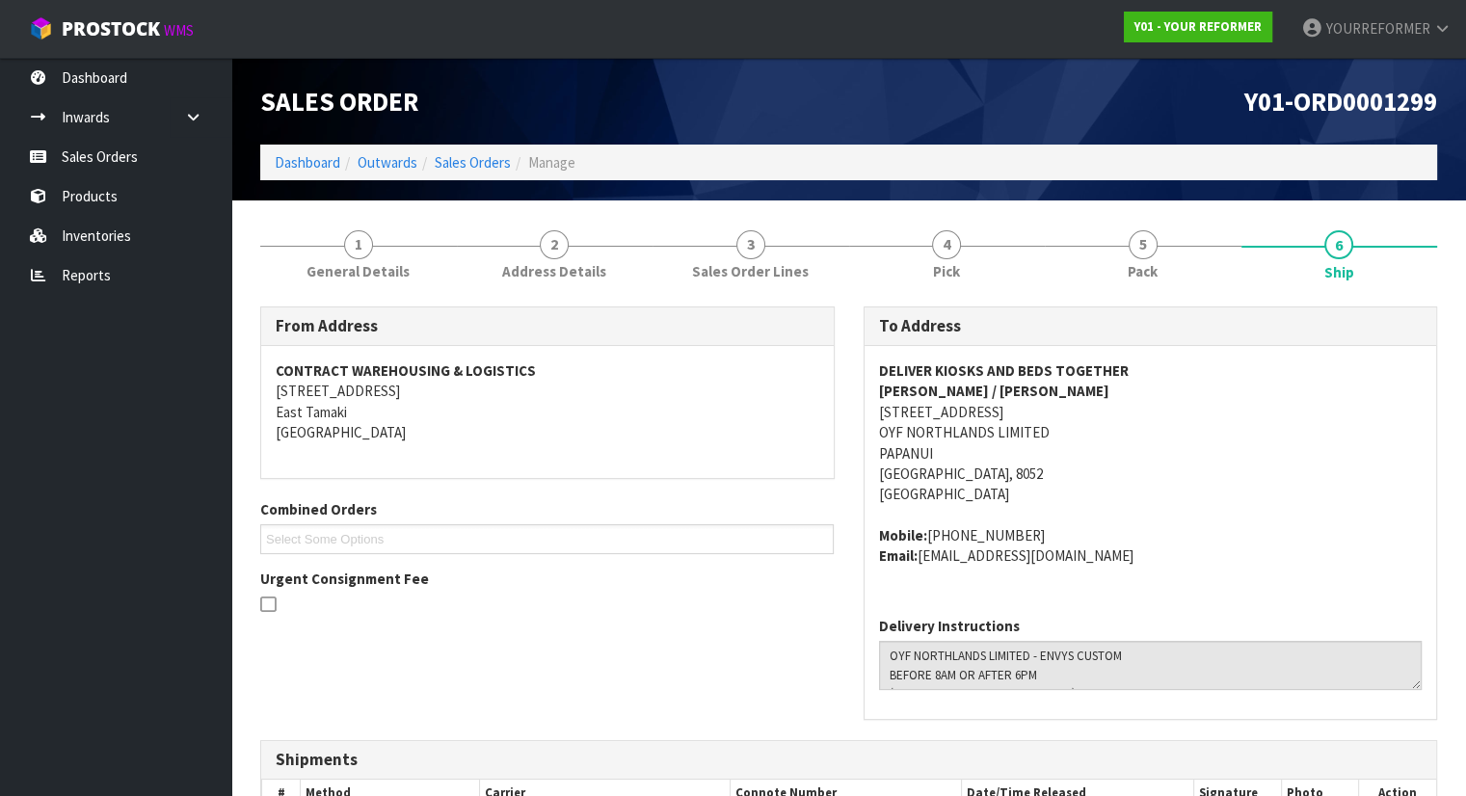
scroll to position [388, 0]
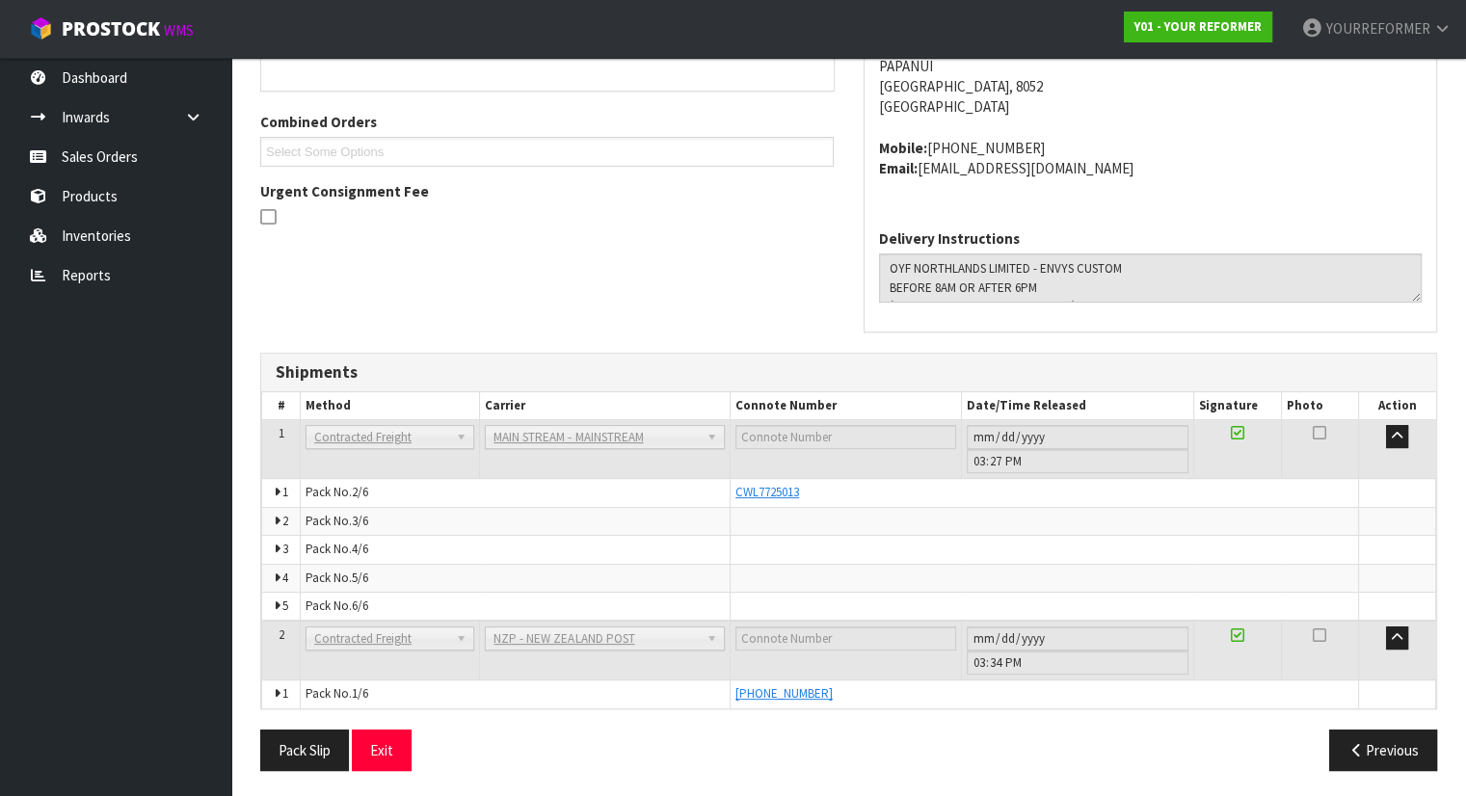
click at [730, 510] on td "Pack No. 3/6" at bounding box center [516, 521] width 430 height 28
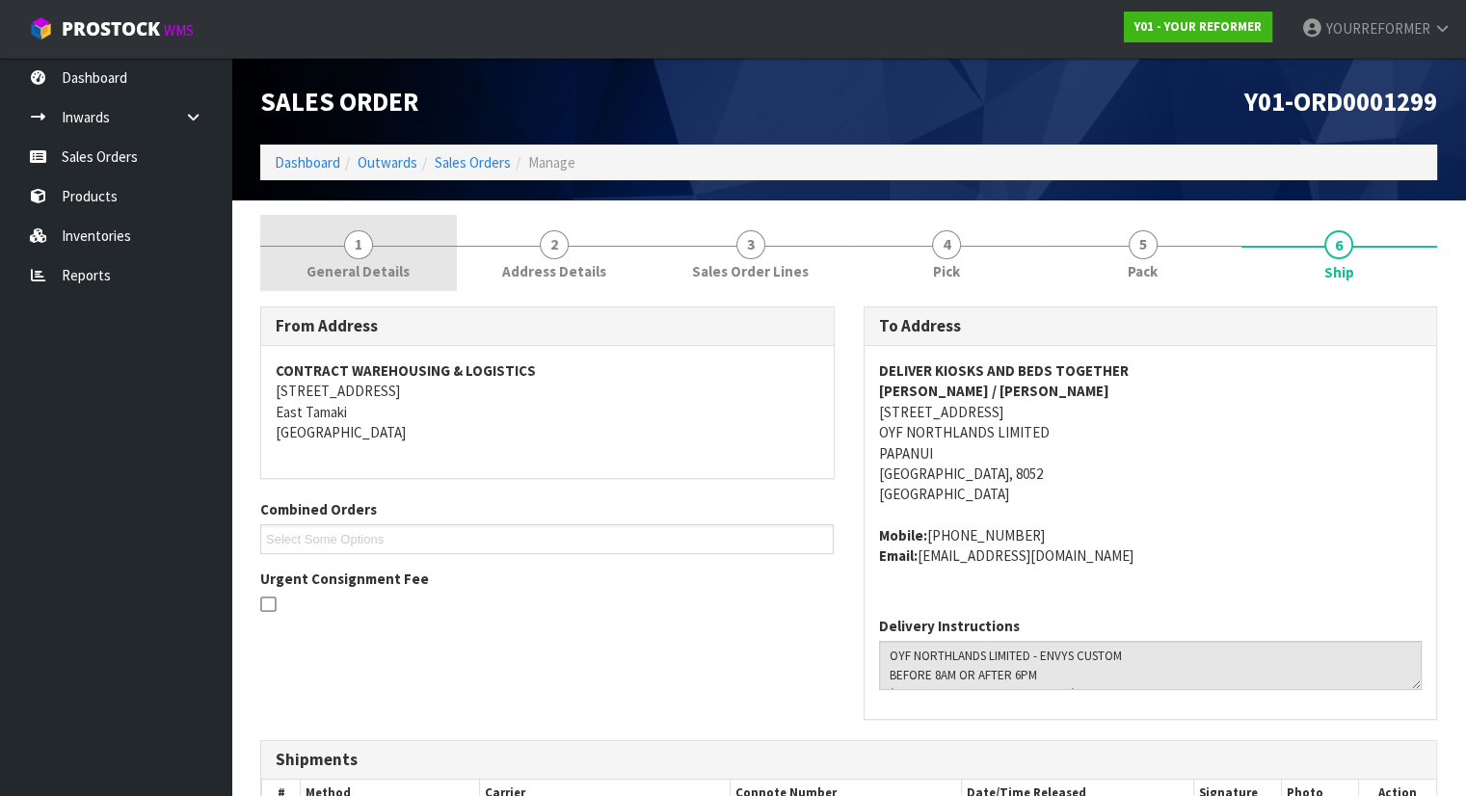
click at [381, 228] on link "1 General Details" at bounding box center [358, 253] width 197 height 76
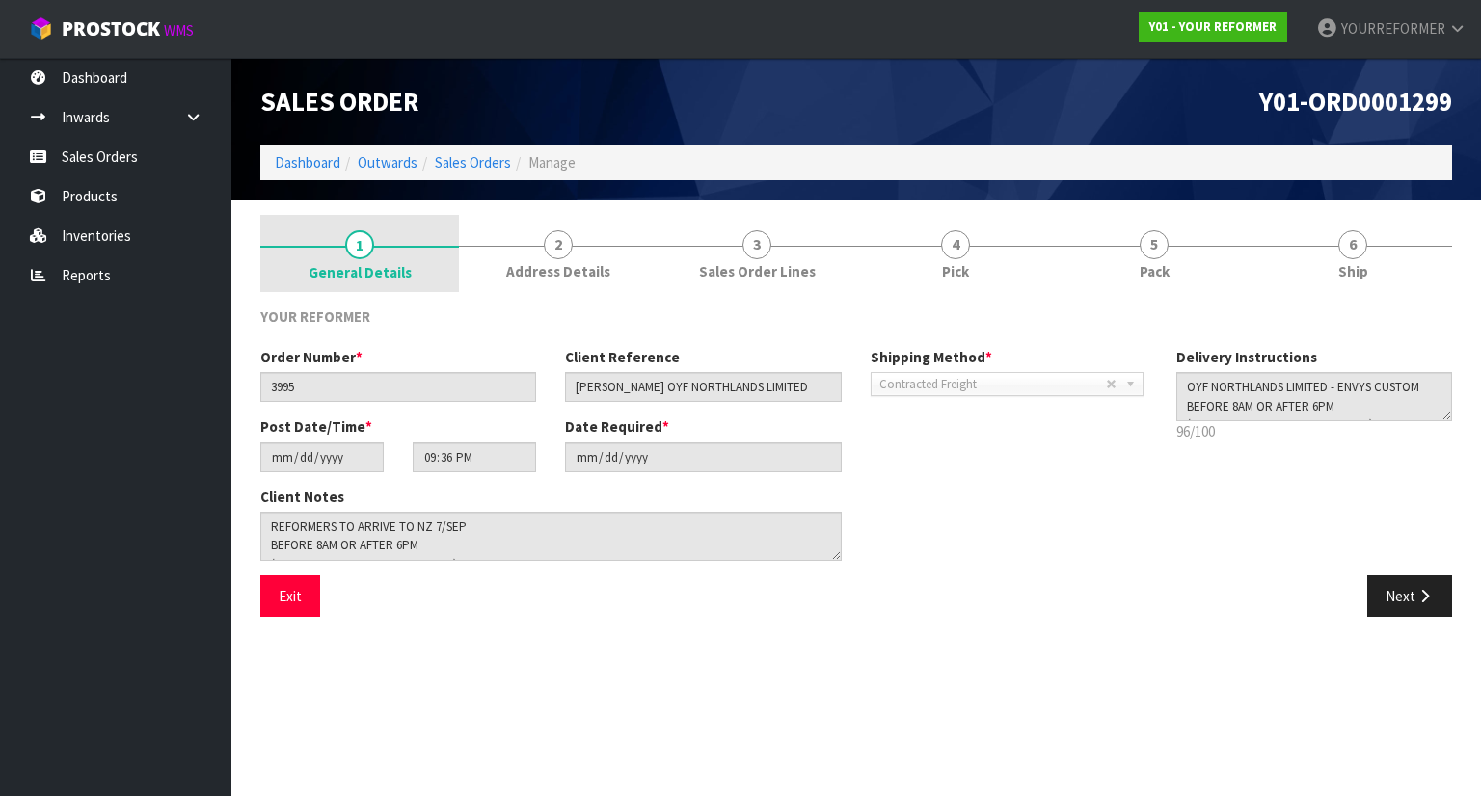
click at [350, 247] on span "1" at bounding box center [359, 244] width 29 height 29
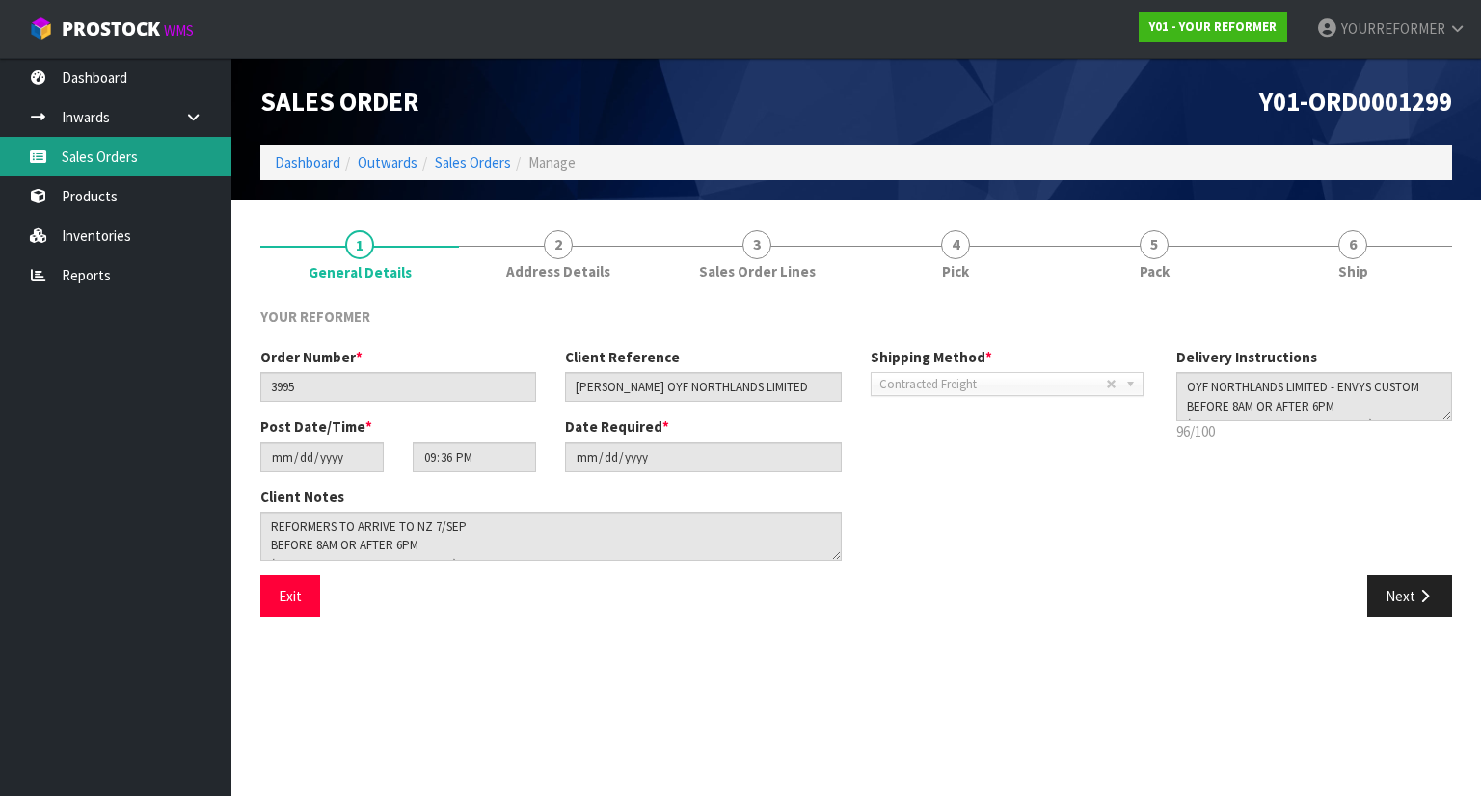
click at [181, 151] on link "Sales Orders" at bounding box center [115, 157] width 231 height 40
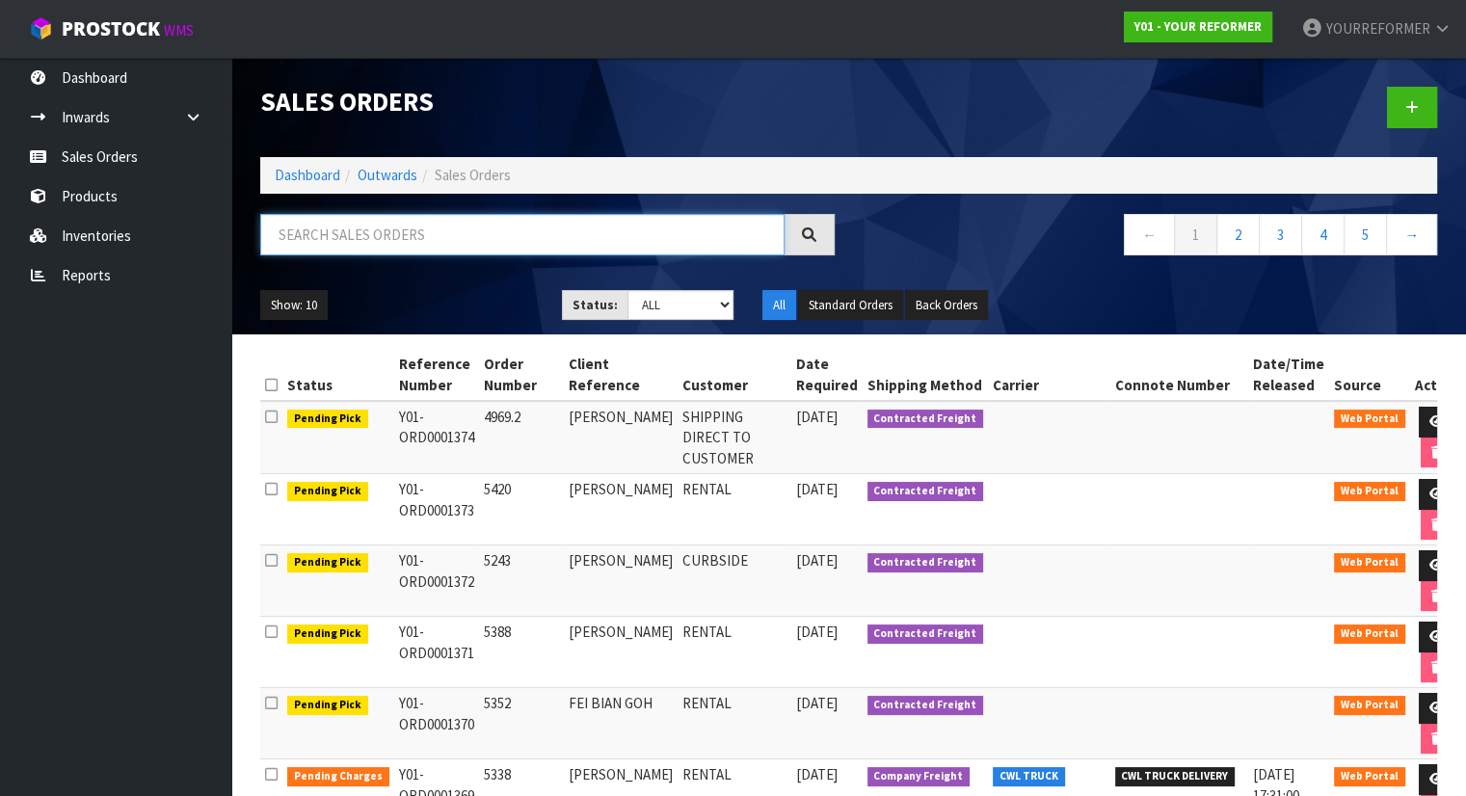
click at [475, 243] on input "text" at bounding box center [522, 234] width 524 height 41
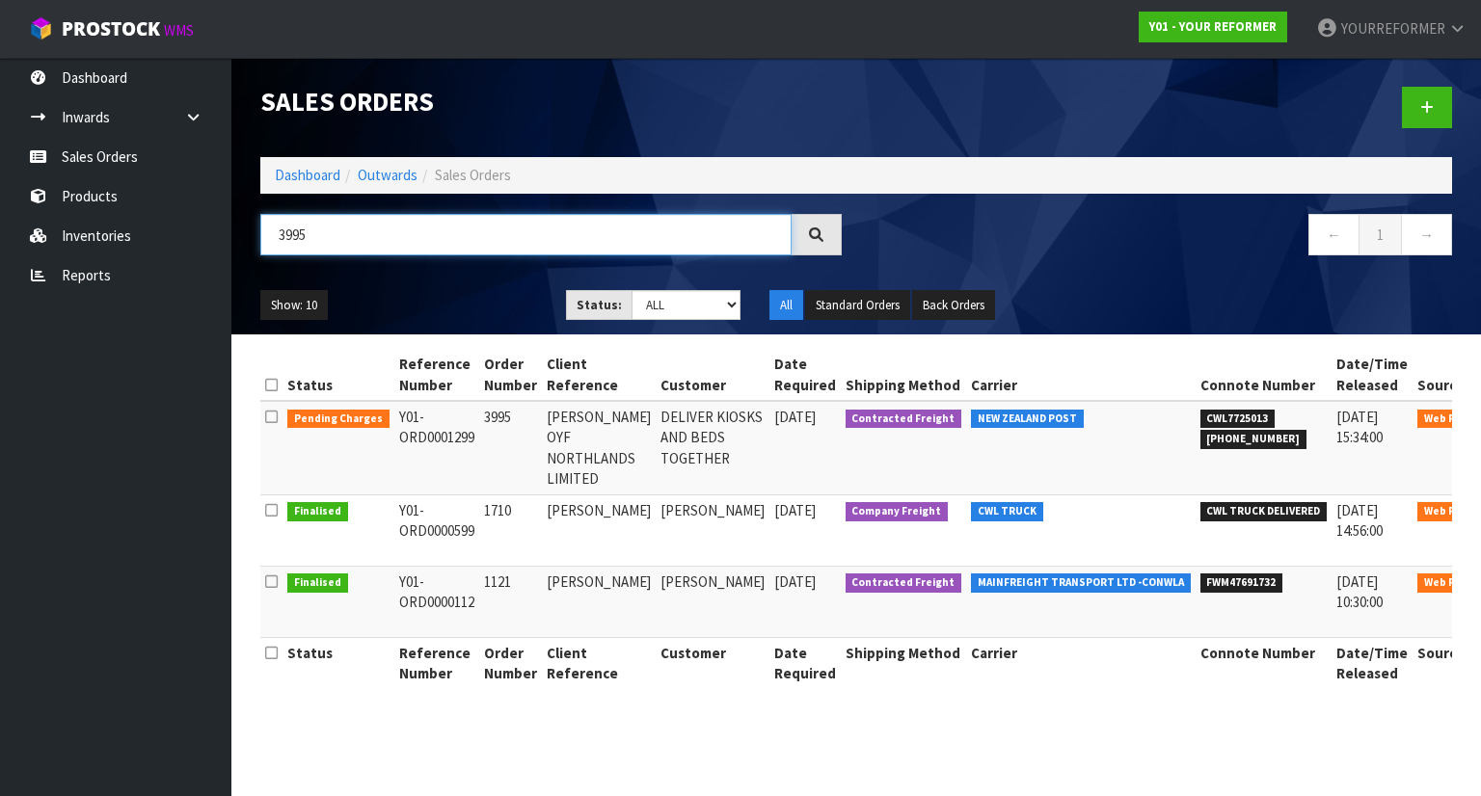
type input "3995"
click at [1200, 418] on span "CWL7725013" at bounding box center [1237, 419] width 75 height 19
copy span "CWL7725013"
drag, startPoint x: 474, startPoint y: 445, endPoint x: 375, endPoint y: 424, distance: 101.5
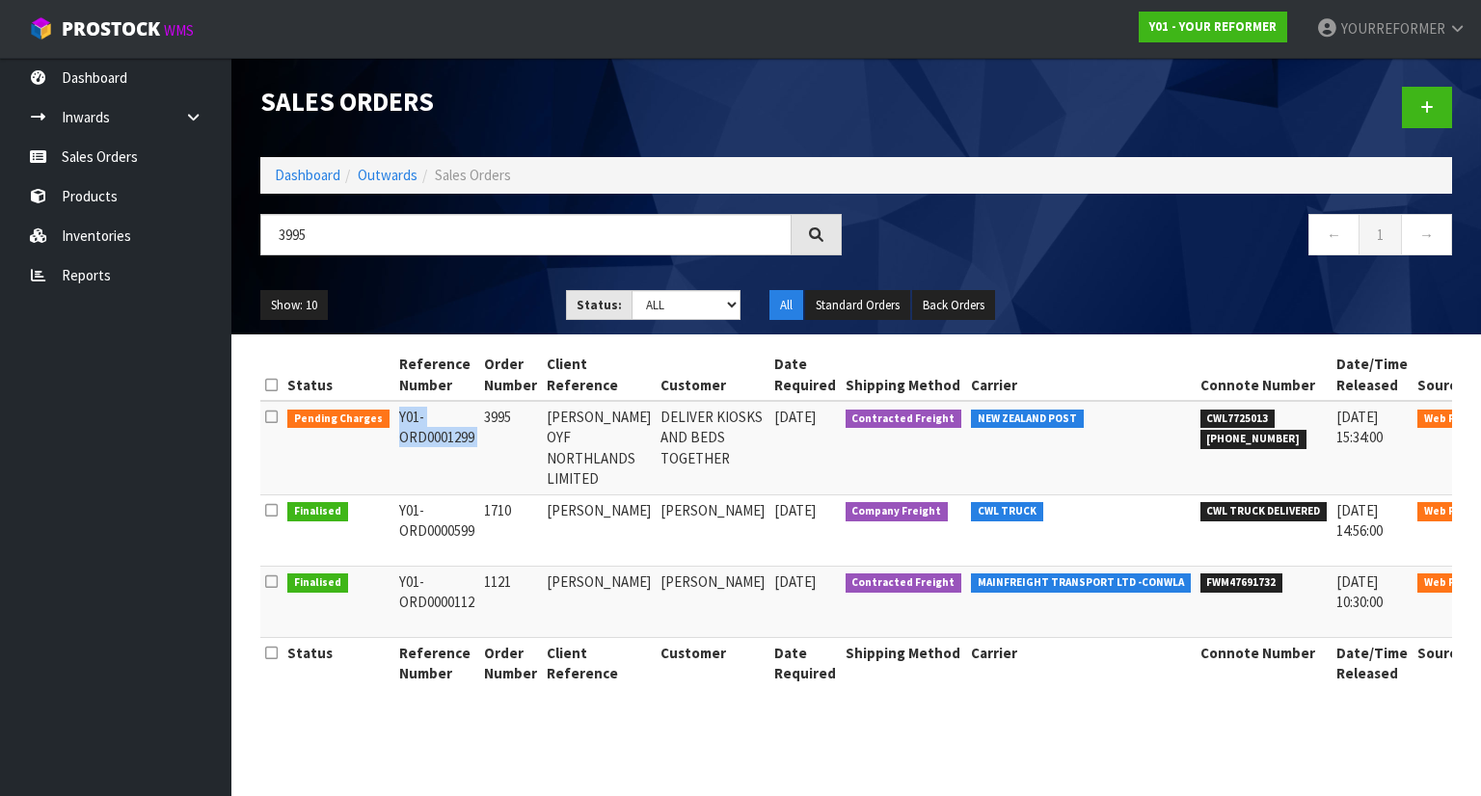
click at [375, 424] on tr "Pending Charges Y01-ORD0001299 3995 [PERSON_NAME] OYF NORTHLANDS LIMITED DELIVE…" at bounding box center [903, 448] width 1286 height 94
click at [1240, 437] on span "[PHONE_NUMBER]" at bounding box center [1253, 439] width 107 height 19
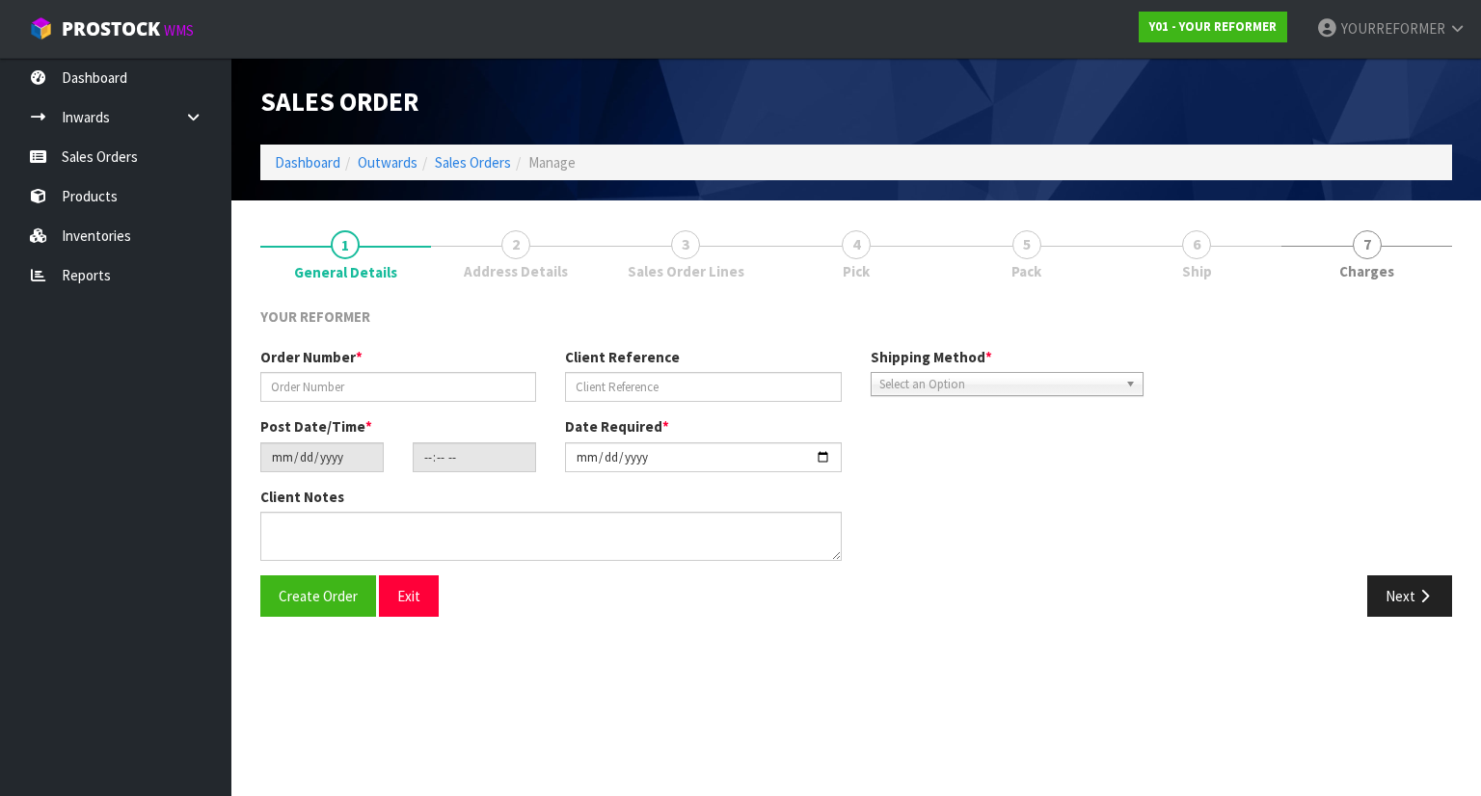
type input "3995"
type input "[PERSON_NAME] OYF NORTHLANDS LIMITED"
type input "[DATE]"
type input "21:36:00.000"
type input "[DATE]"
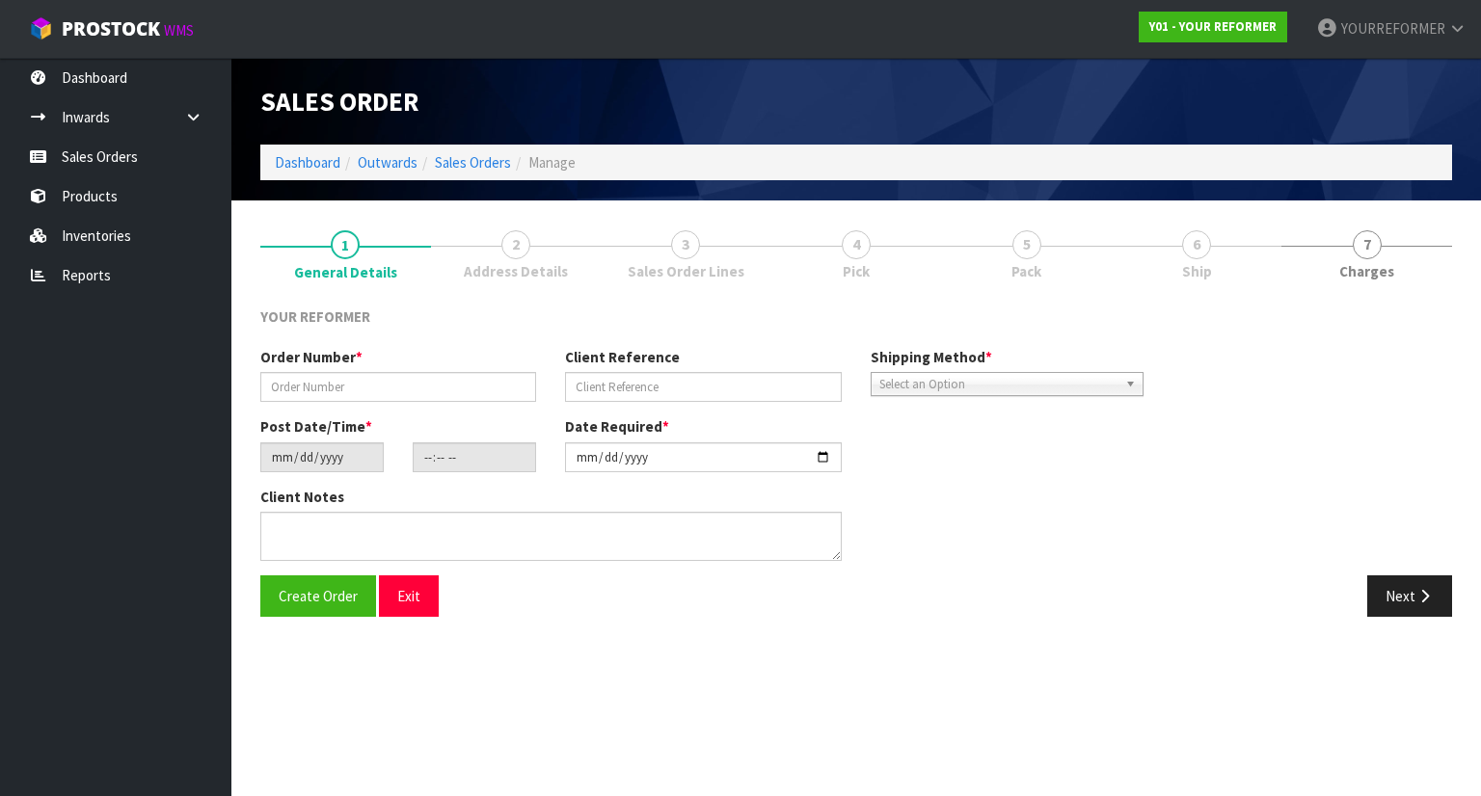
type textarea "REFORMERS TO ARRIVE TO NZ 7/SEP BEFORE 8AM OR AFTER 6PM (THURS, FRI AND SAT IS …"
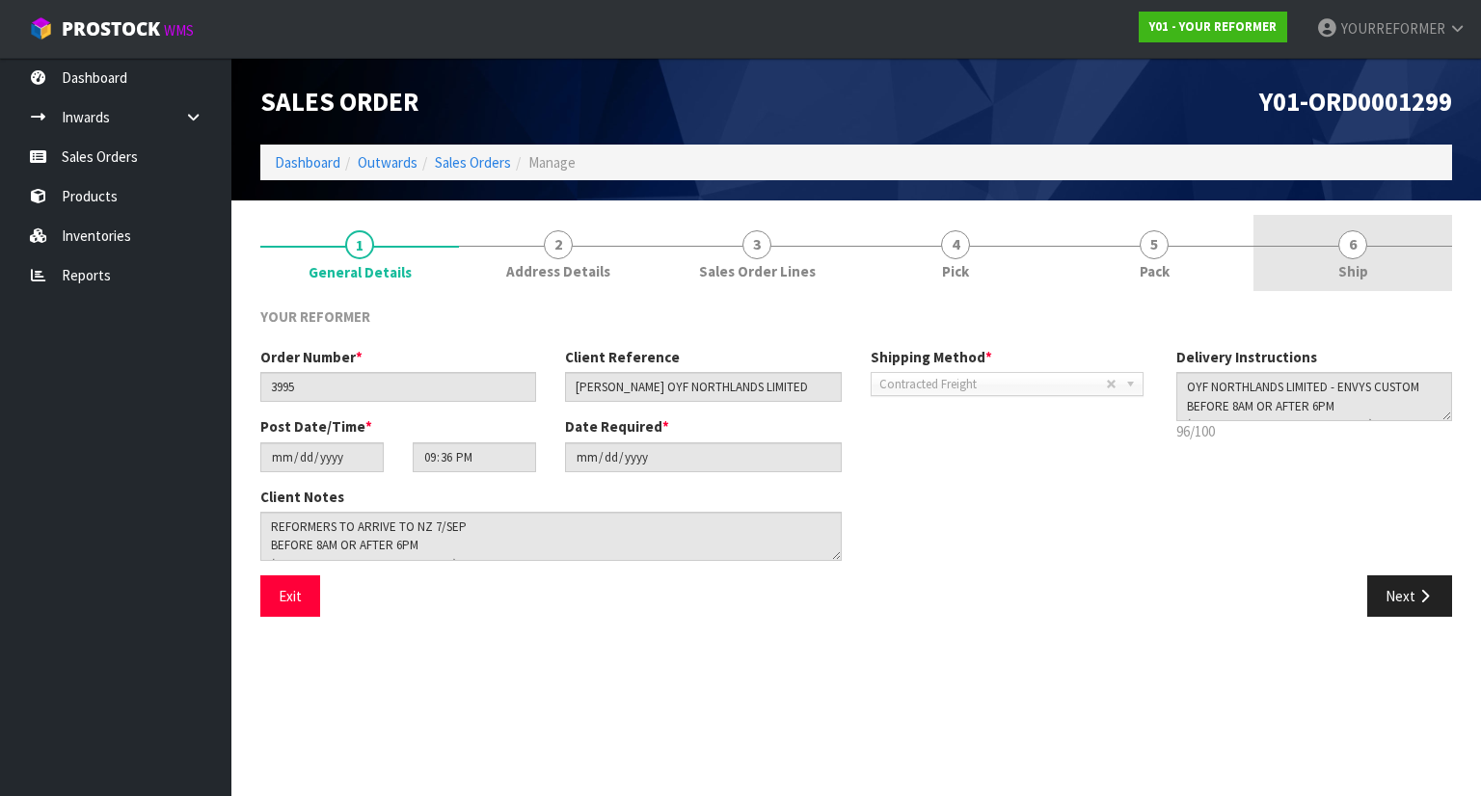
click at [1357, 265] on span "Ship" at bounding box center [1353, 271] width 30 height 20
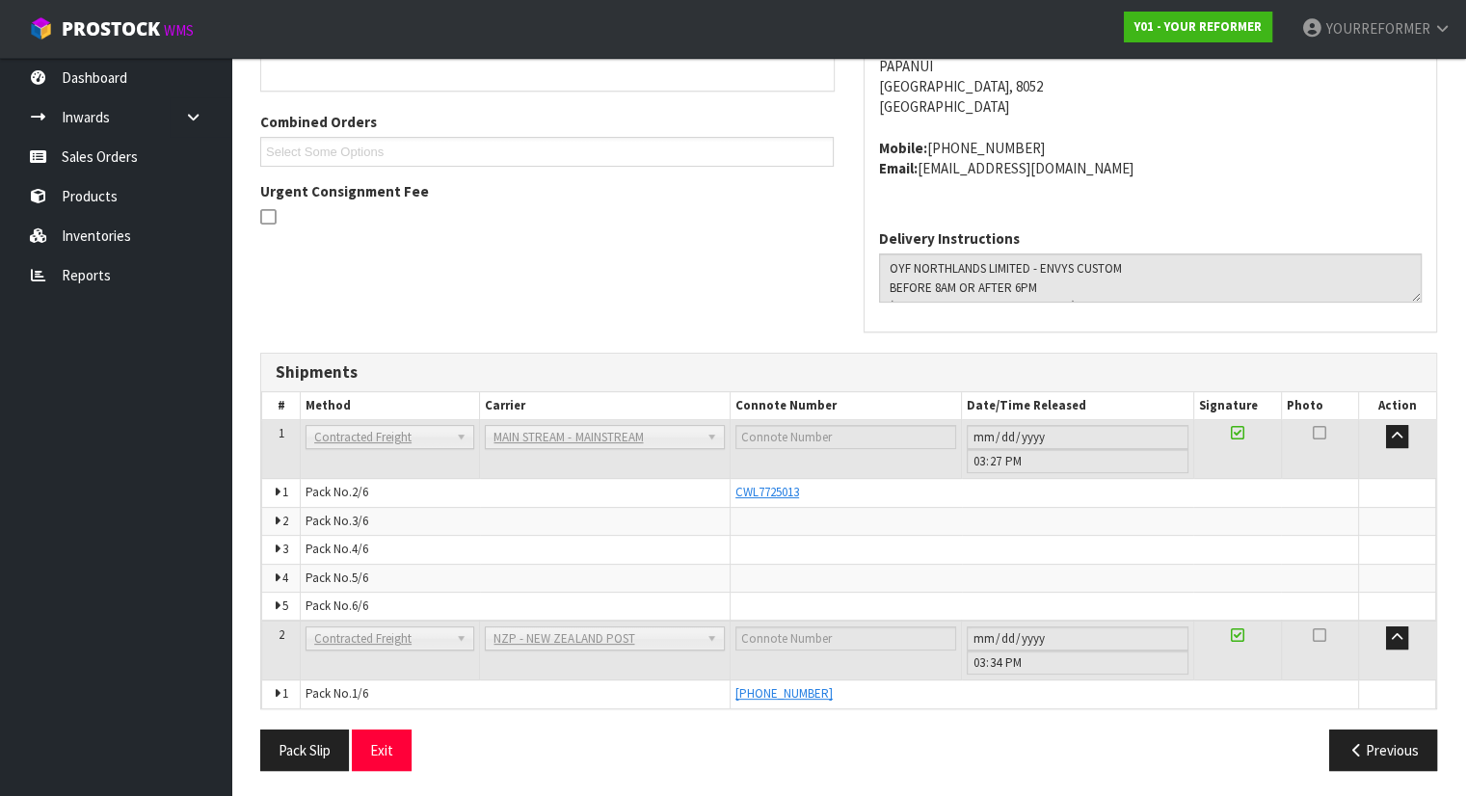
scroll to position [387, 0]
click at [814, 690] on span "[PHONE_NUMBER]" at bounding box center [784, 694] width 97 height 16
drag, startPoint x: 814, startPoint y: 690, endPoint x: 734, endPoint y: 604, distance: 117.3
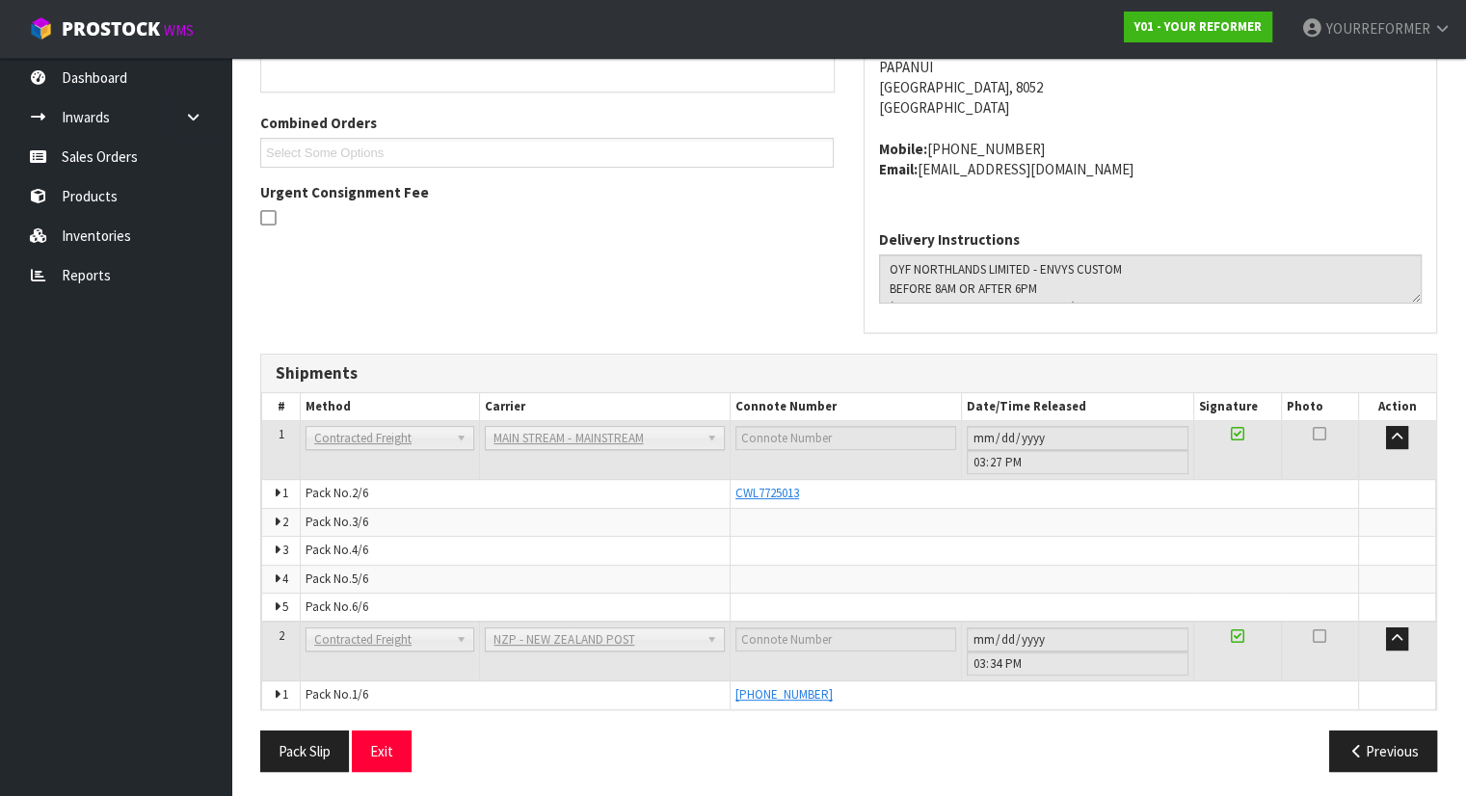
click at [734, 604] on td at bounding box center [1045, 608] width 629 height 29
click at [793, 493] on span "CWL7725013" at bounding box center [768, 493] width 64 height 16
